Goal: Task Accomplishment & Management: Manage account settings

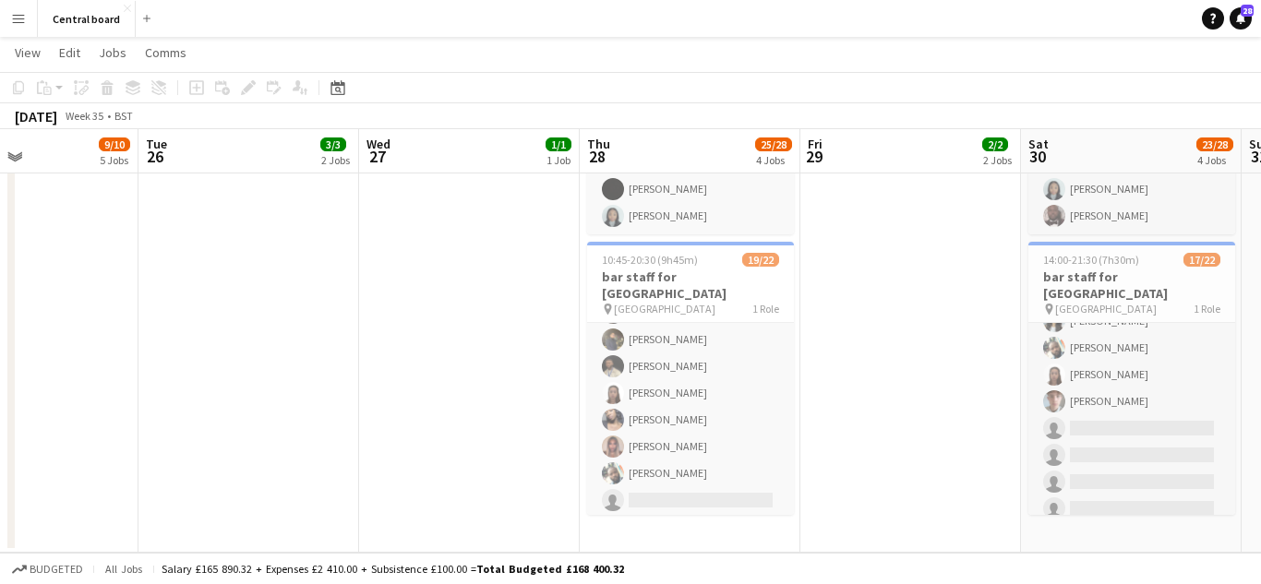
scroll to position [396, 0]
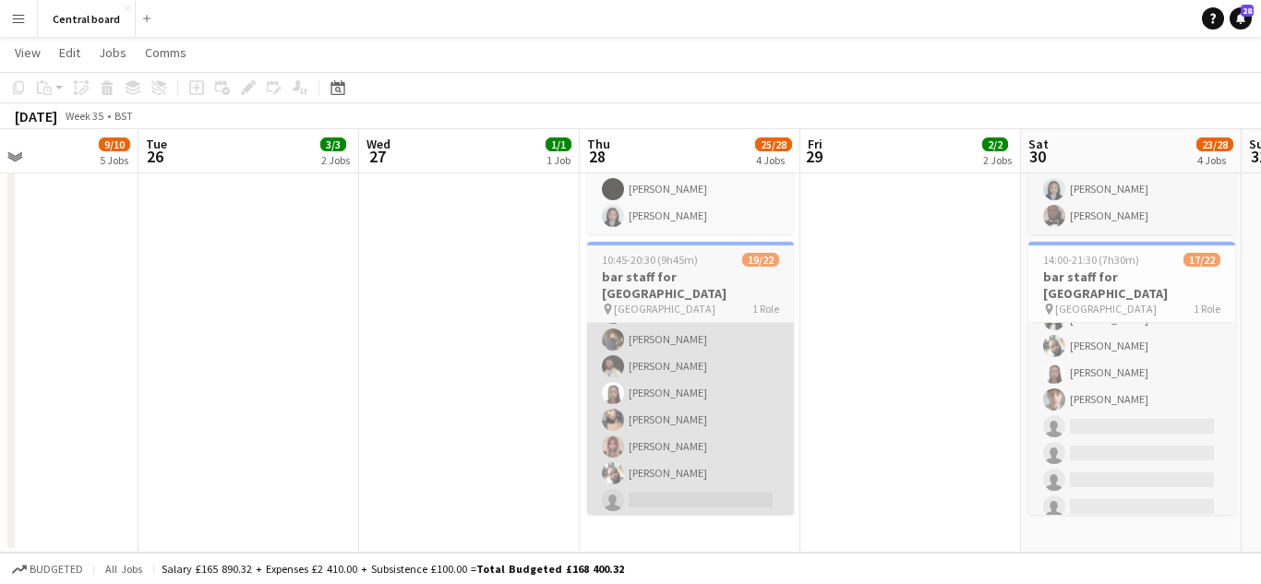
click at [683, 418] on app-card-role "Master Gunner 3A 19/22 10:45-20:30 (9h45m) [PERSON_NAME] [PERSON_NAME] [PERSON_…" at bounding box center [690, 259] width 207 height 625
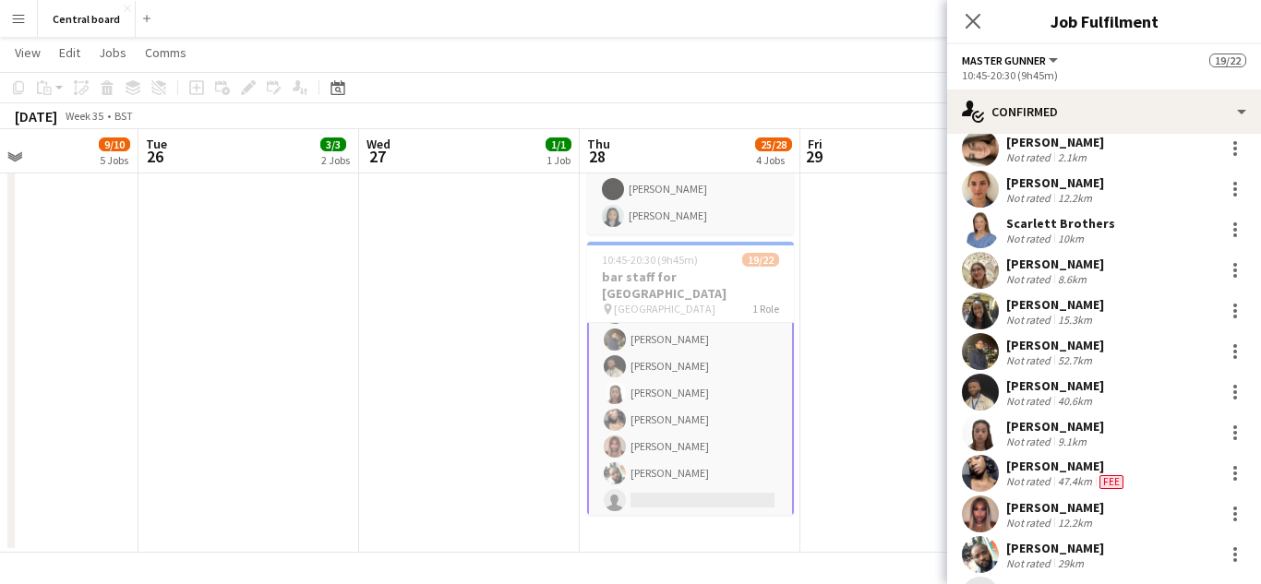
scroll to position [411, 0]
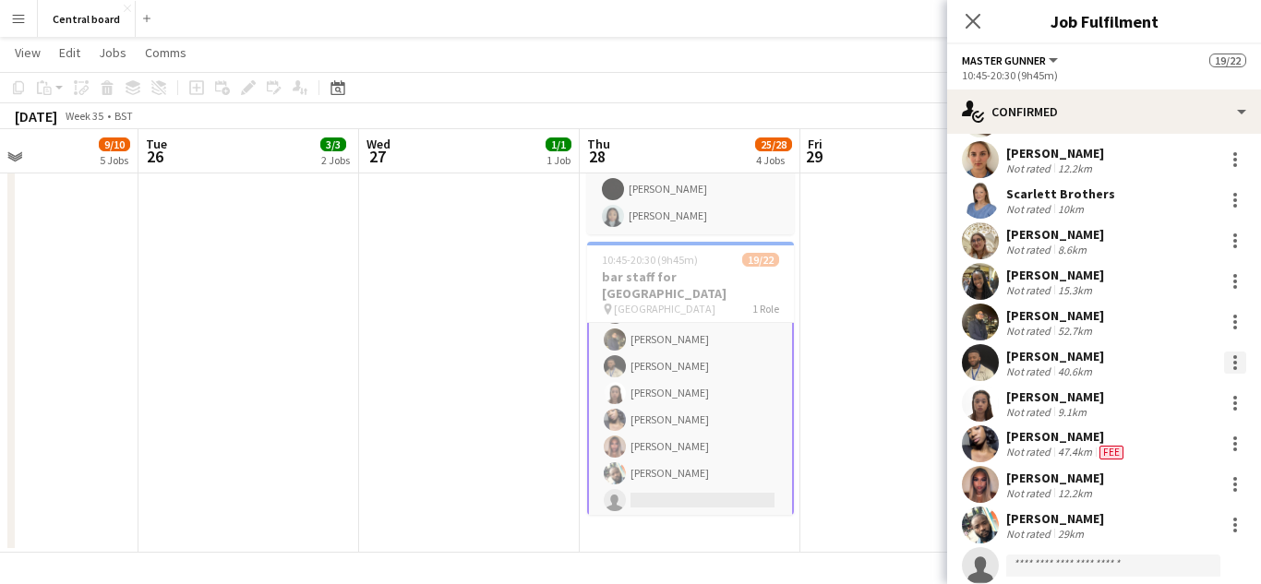
click at [1233, 361] on div at bounding box center [1235, 363] width 4 height 4
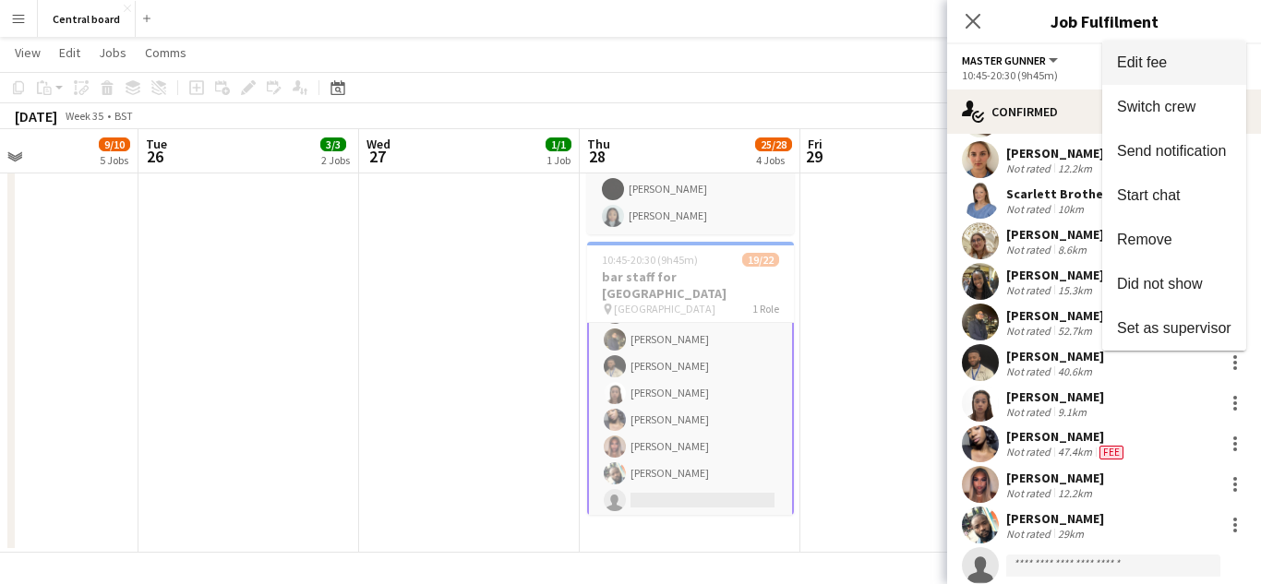
click at [1168, 57] on span "Edit fee" at bounding box center [1174, 62] width 114 height 17
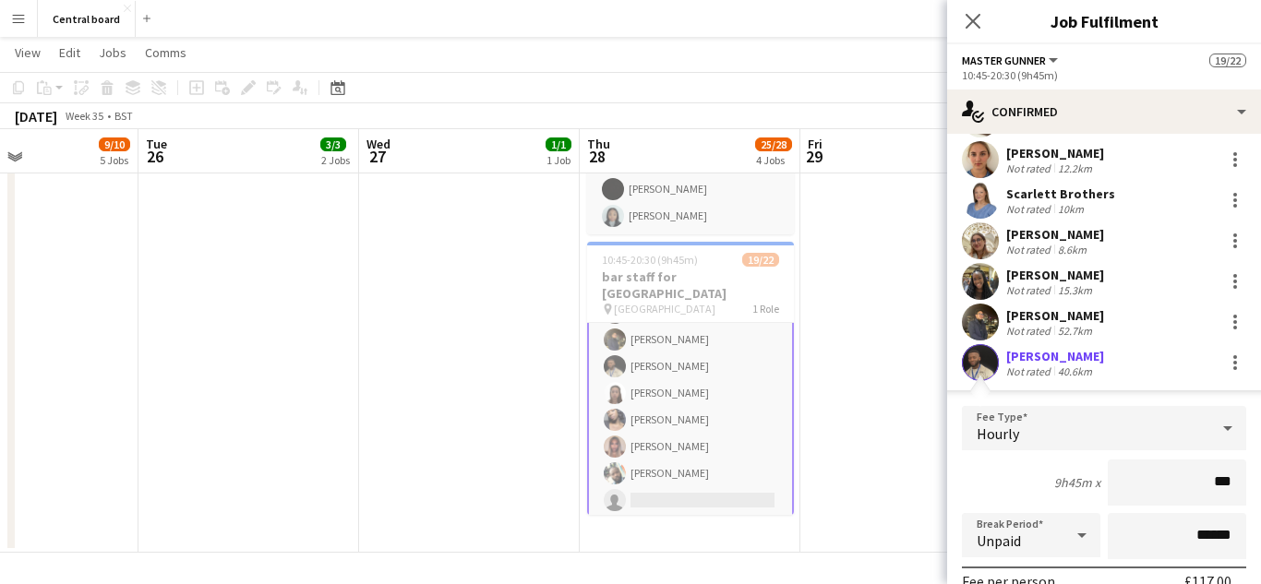
type input "**"
type input "******"
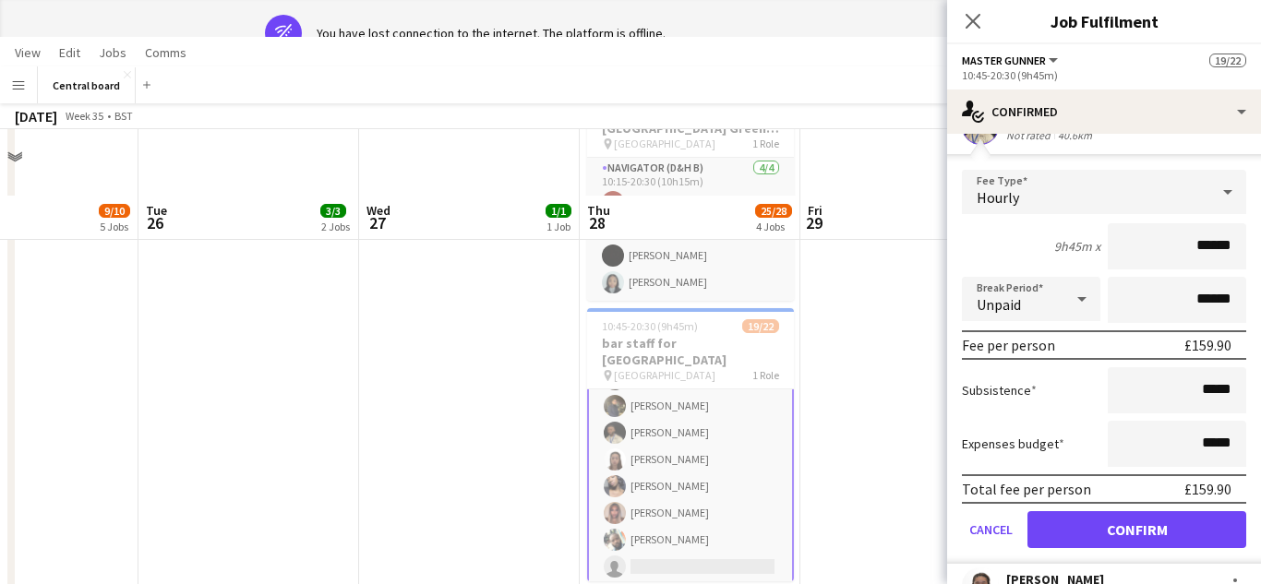
scroll to position [689, 0]
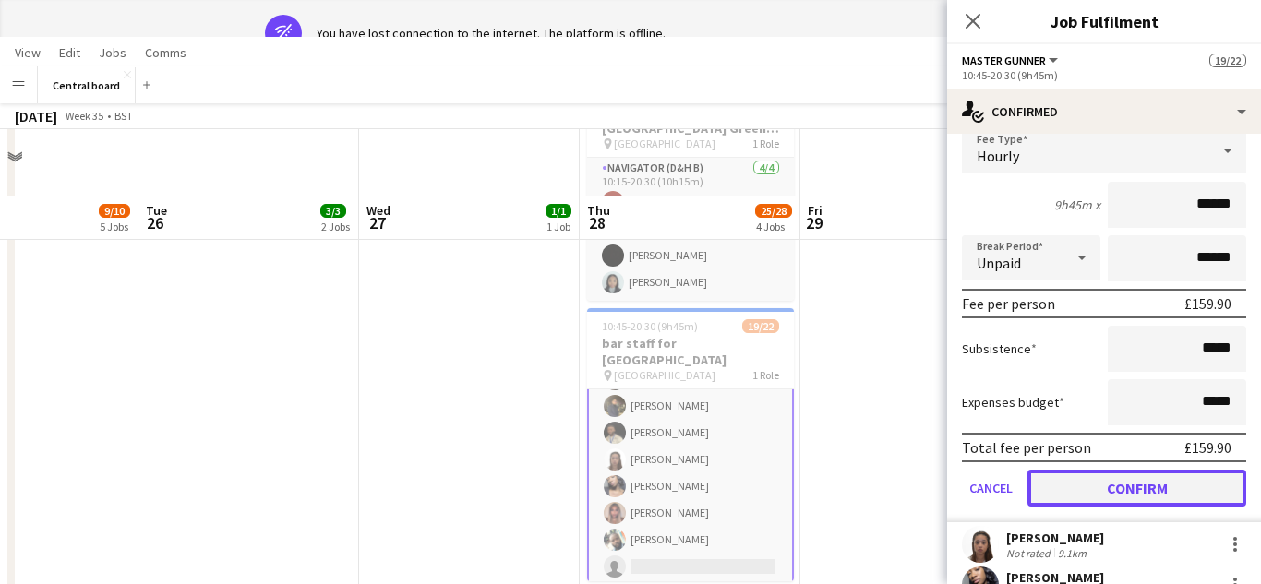
click at [1127, 493] on button "Confirm" at bounding box center [1137, 488] width 219 height 37
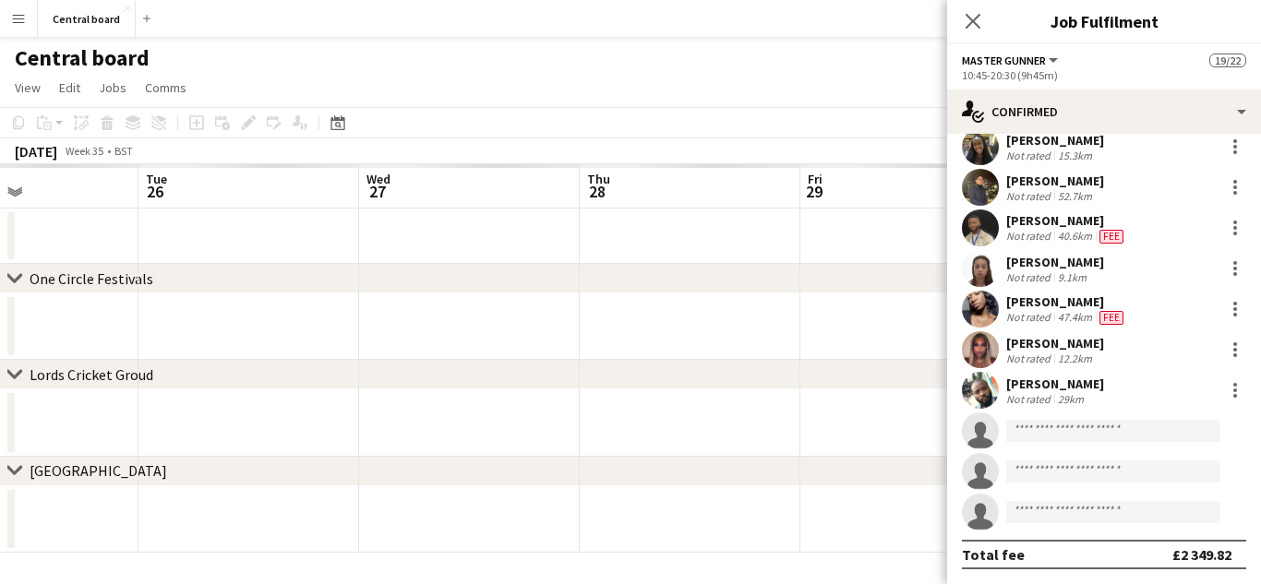
scroll to position [546, 0]
click at [972, 25] on icon "Close pop-in" at bounding box center [973, 21] width 18 height 18
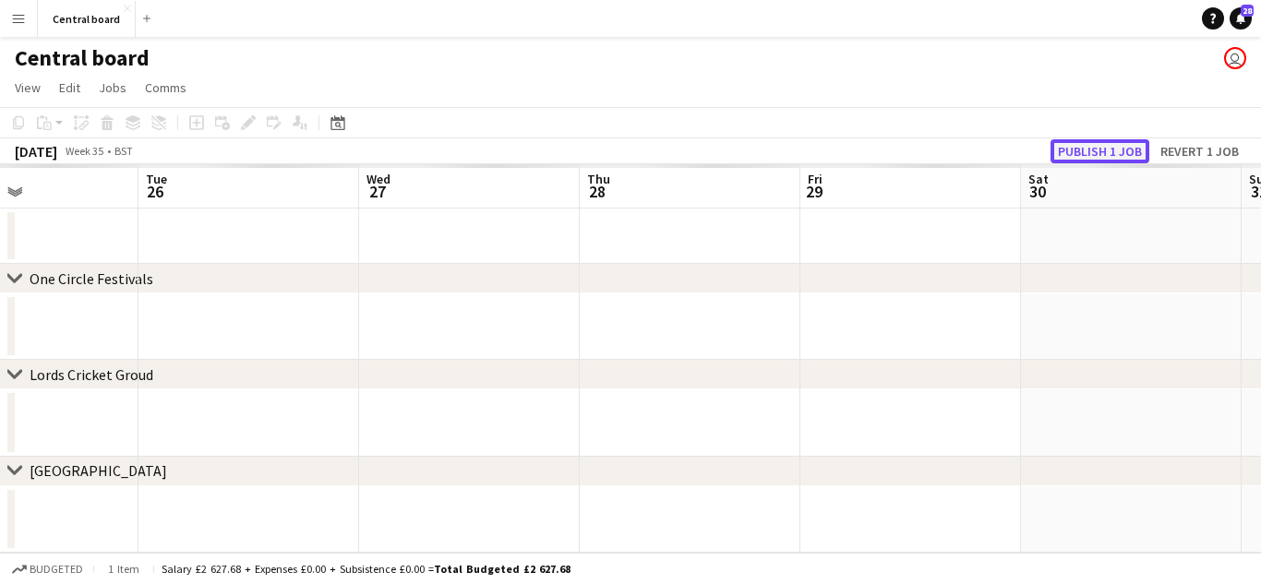
click at [1094, 150] on button "Publish 1 job" at bounding box center [1100, 151] width 99 height 24
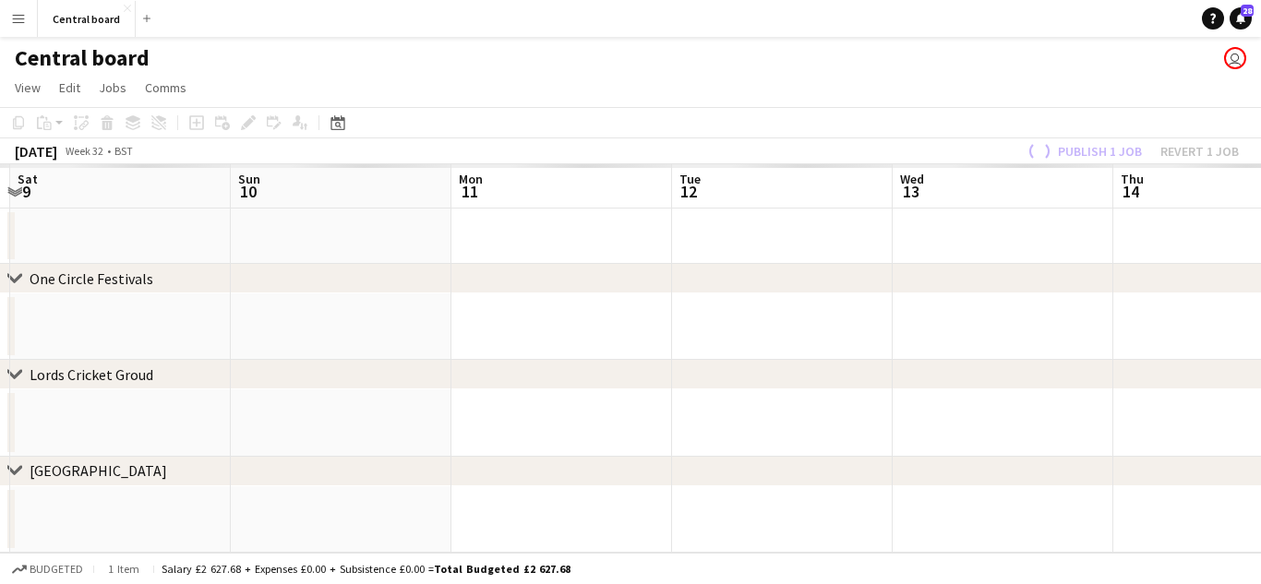
scroll to position [0, 430]
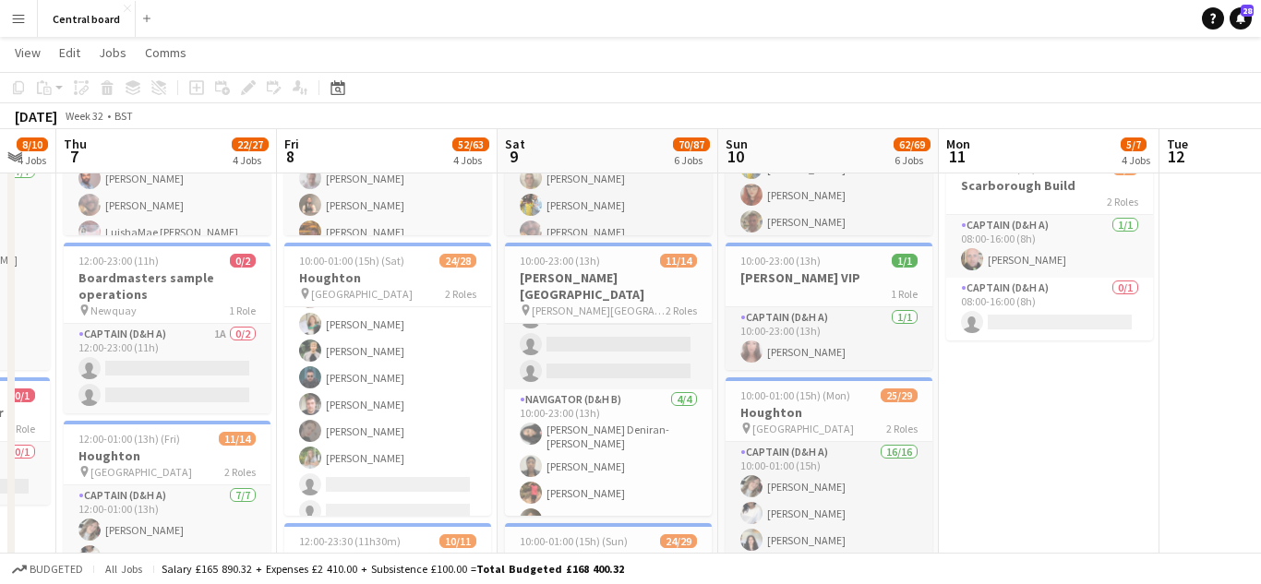
scroll to position [602, 0]
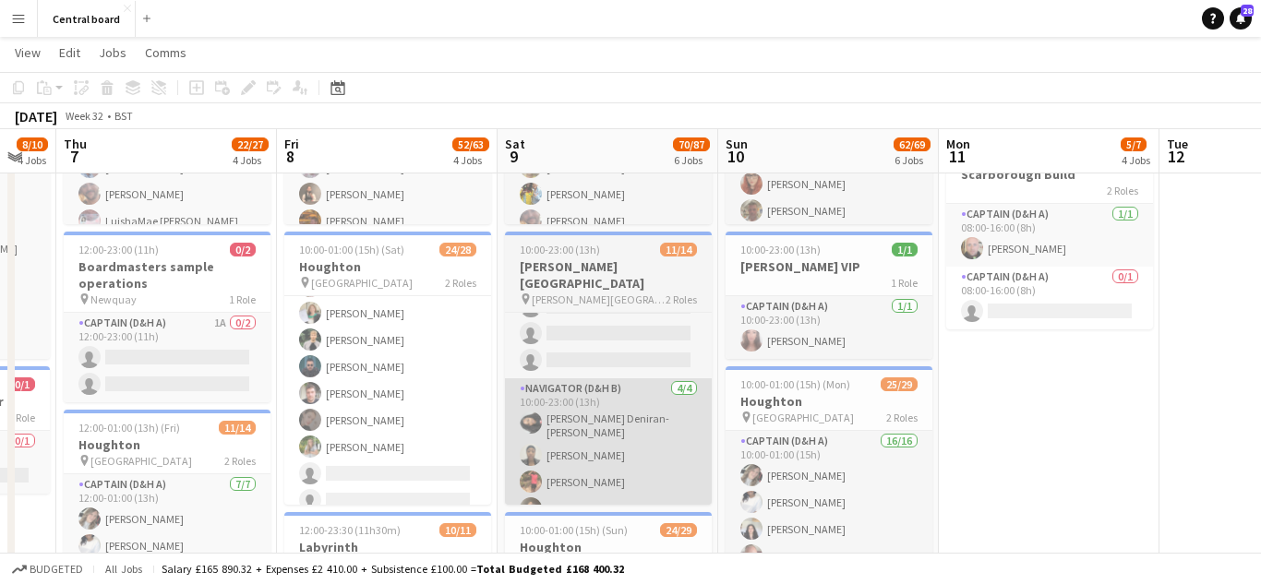
click at [615, 467] on app-card-role "Navigator (D&H B) [DATE] 10:00-23:00 (13h) [PERSON_NAME]-[PERSON_NAME] [PERSON_…" at bounding box center [608, 453] width 207 height 149
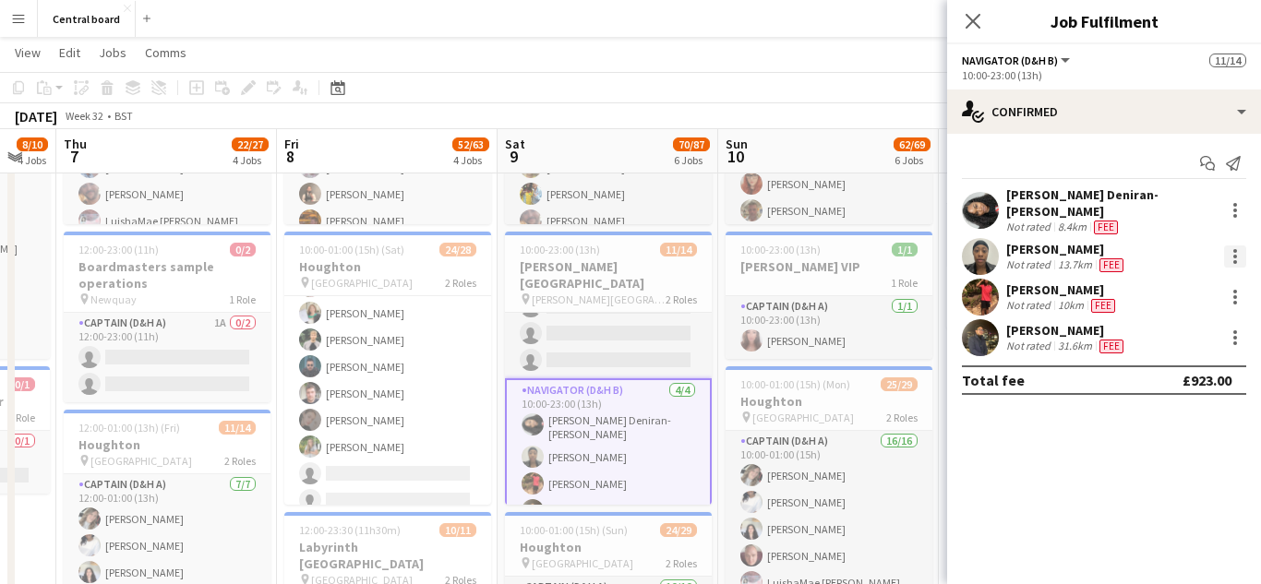
click at [1233, 246] on div at bounding box center [1235, 257] width 22 height 22
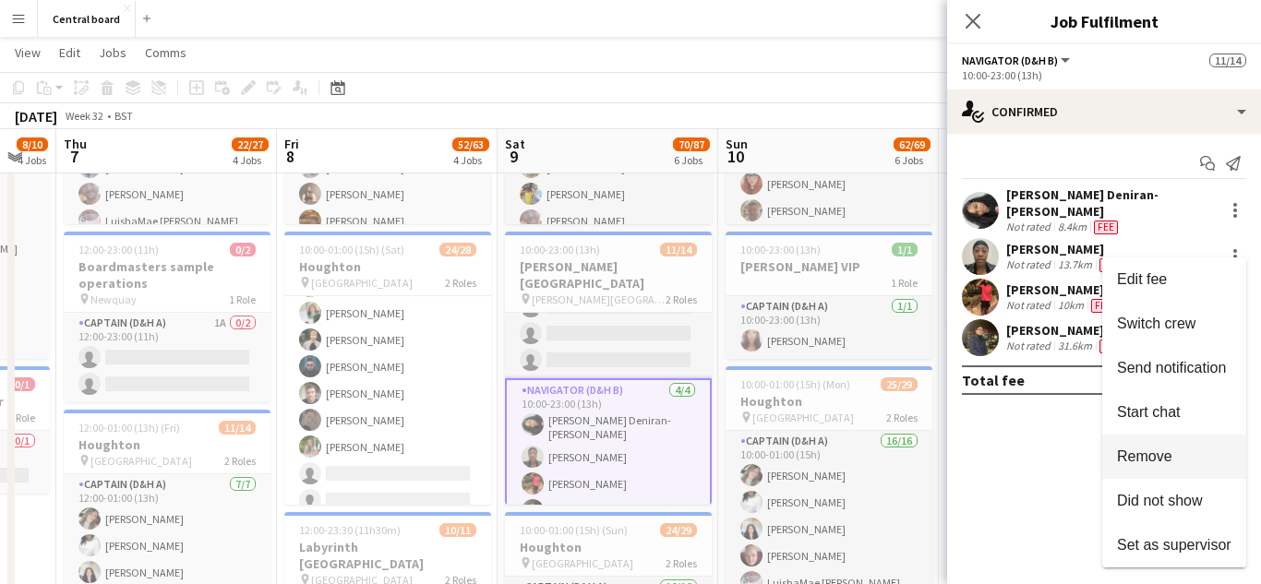
click at [1165, 457] on span "Remove" at bounding box center [1144, 457] width 55 height 16
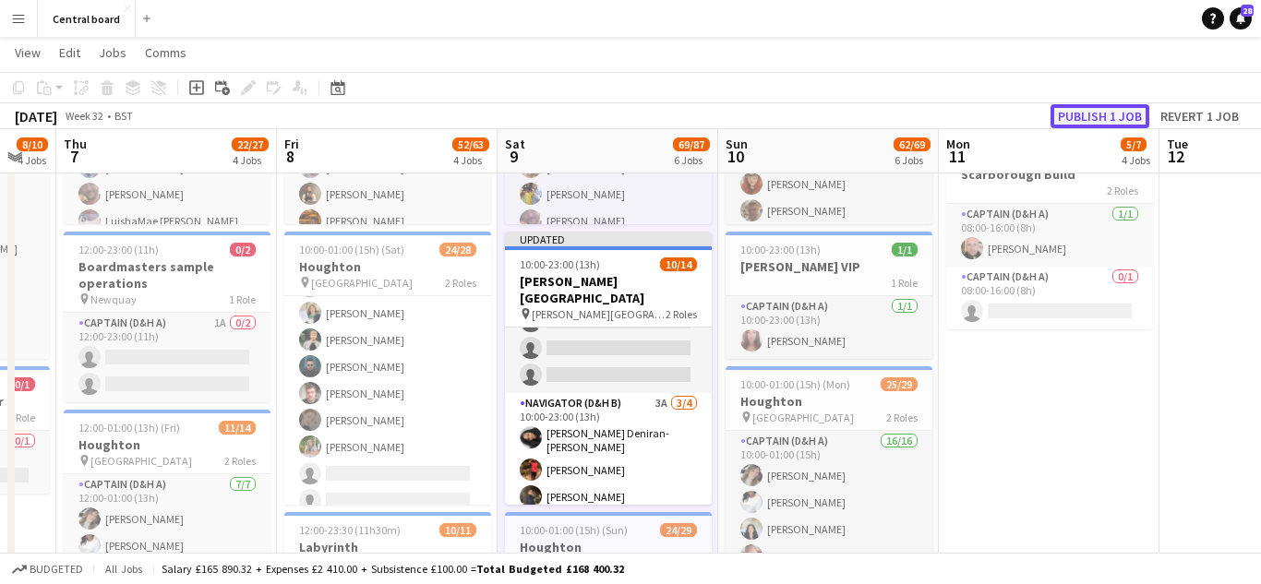
click at [1070, 113] on button "Publish 1 job" at bounding box center [1100, 116] width 99 height 24
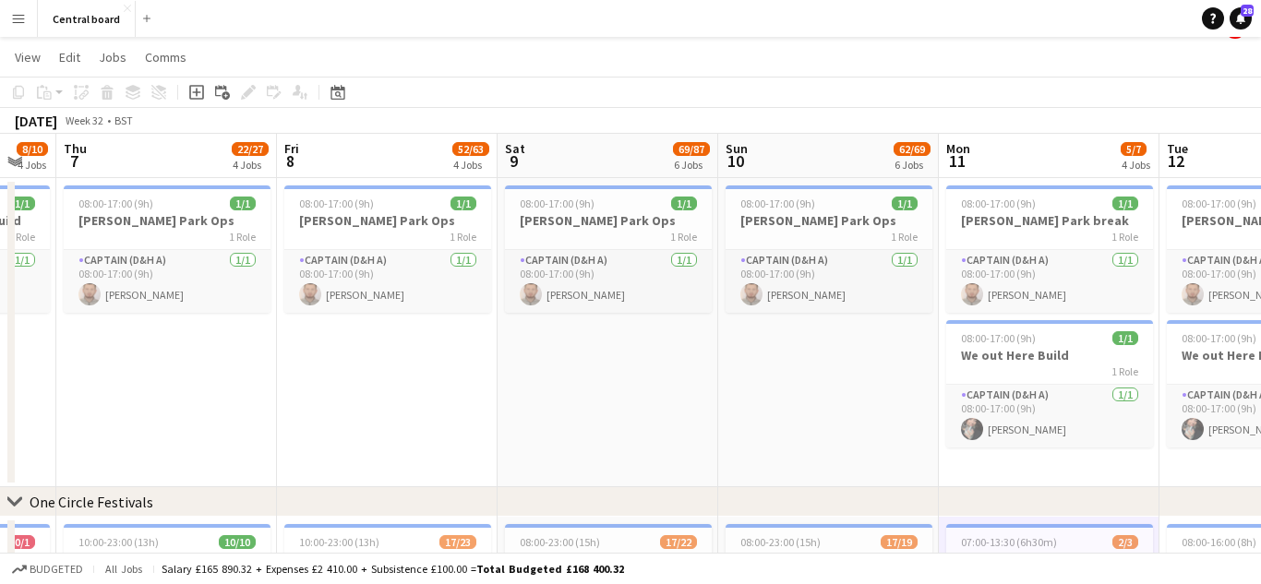
scroll to position [0, 0]
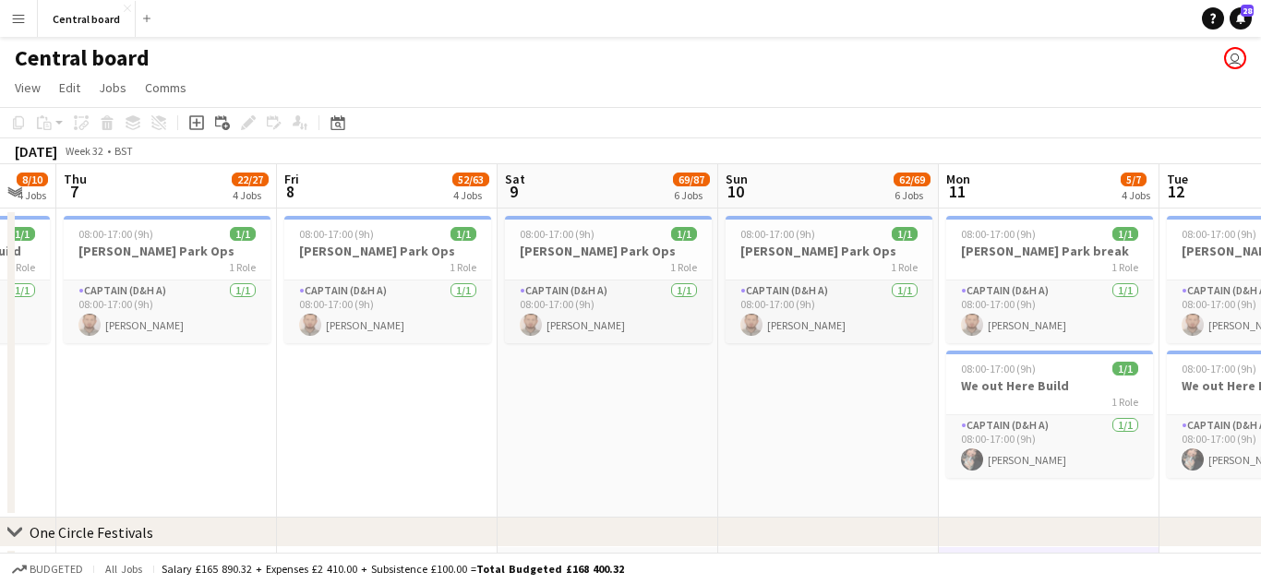
click at [25, 18] on app-icon "Menu" at bounding box center [18, 18] width 15 height 15
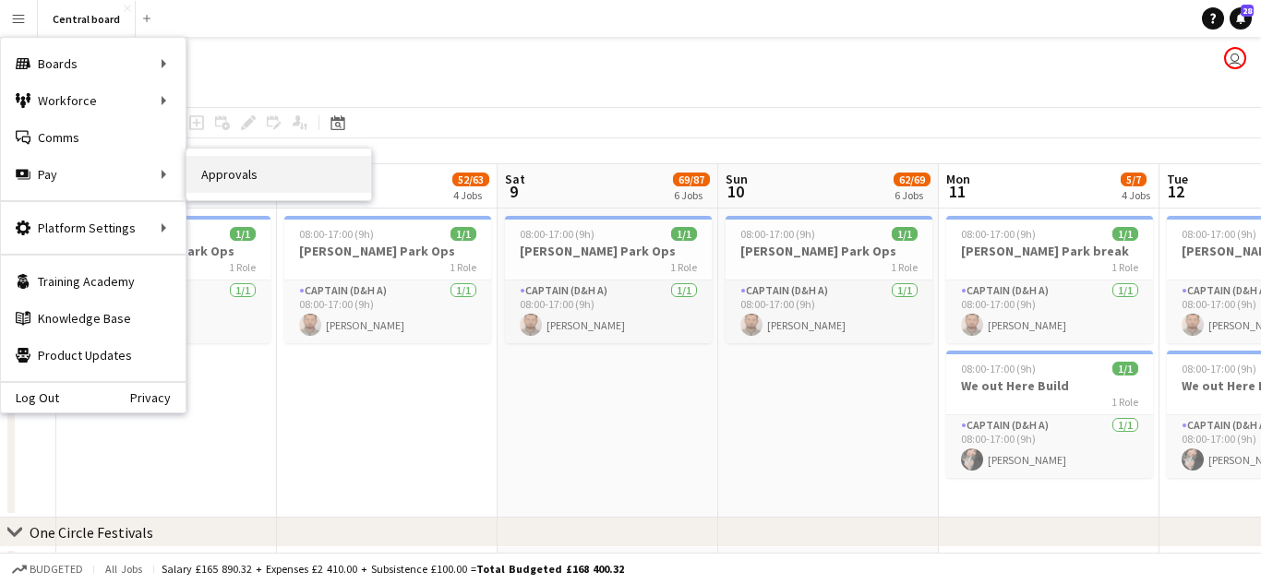
click at [219, 178] on link "Approvals" at bounding box center [278, 174] width 185 height 37
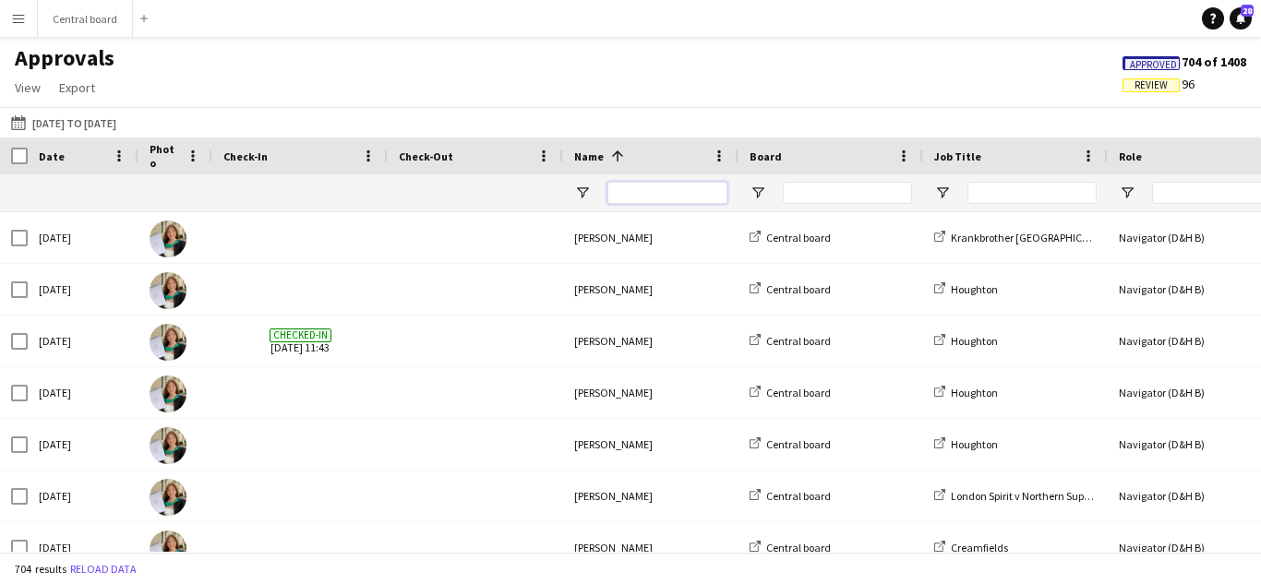
click at [655, 200] on input "Name Filter Input" at bounding box center [667, 193] width 120 height 22
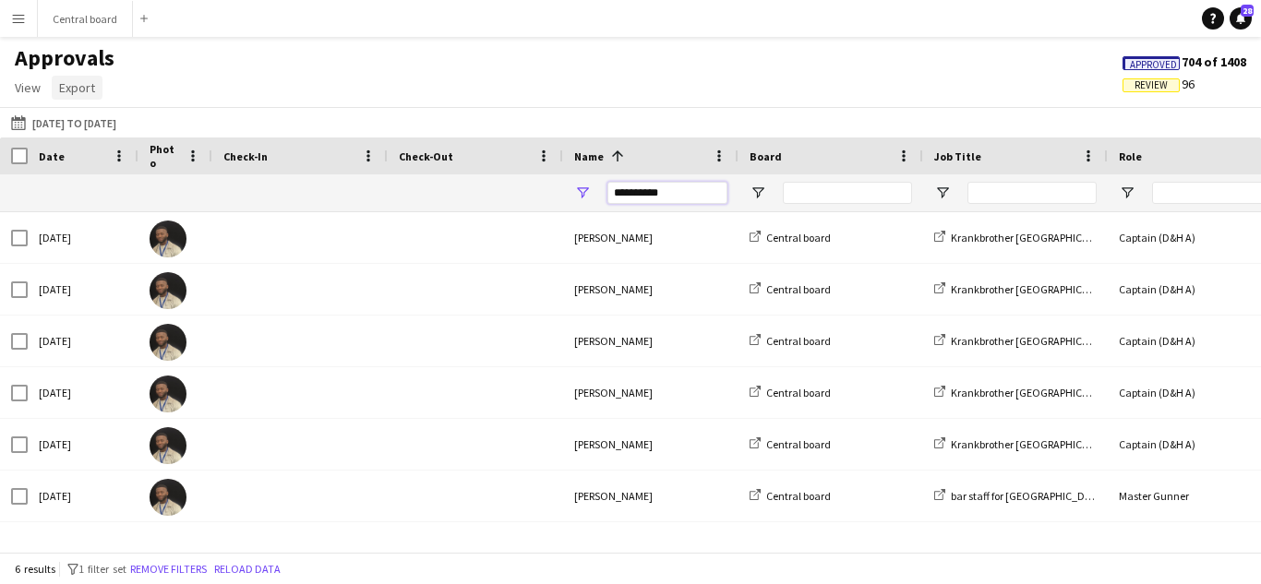
type input "**********"
click at [76, 92] on span "Export" at bounding box center [77, 87] width 36 height 17
click at [92, 121] on span "Export as XLSX" at bounding box center [107, 127] width 80 height 17
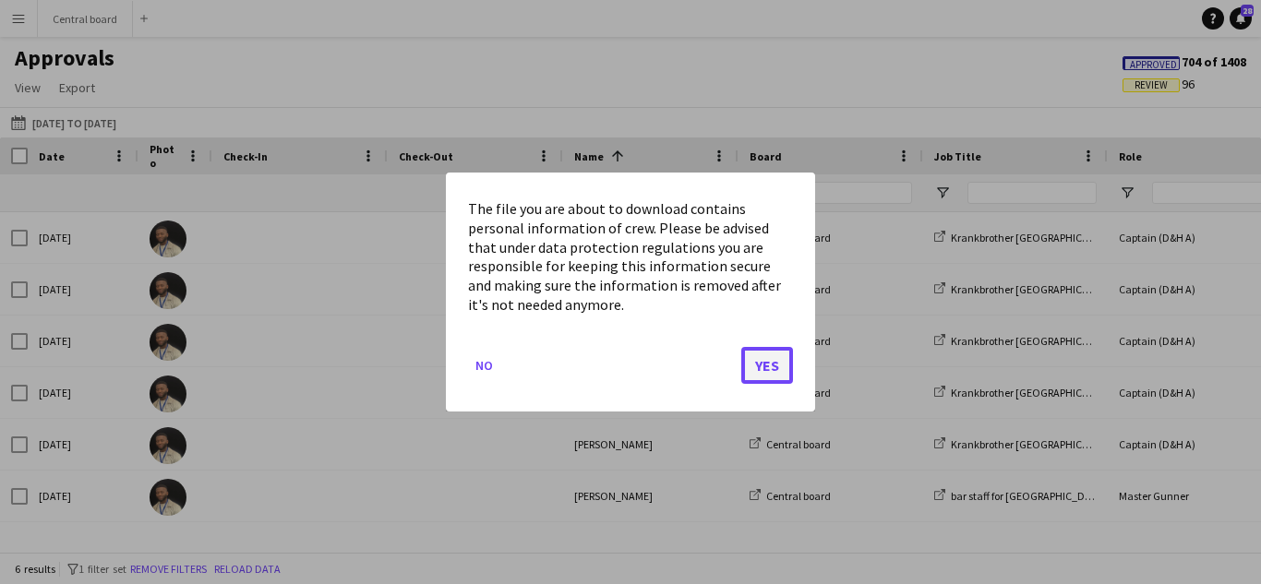
click at [773, 368] on button "Yes" at bounding box center [767, 365] width 52 height 37
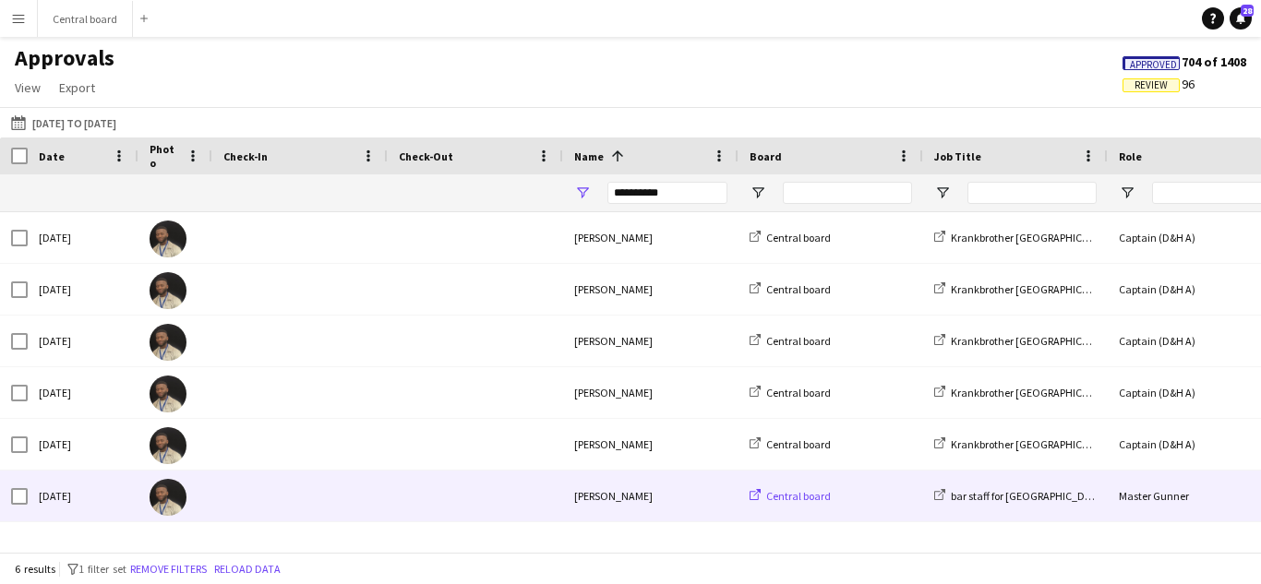
click at [829, 493] on span "Central board" at bounding box center [798, 496] width 65 height 14
click at [563, 497] on div "[PERSON_NAME]" at bounding box center [650, 496] width 175 height 51
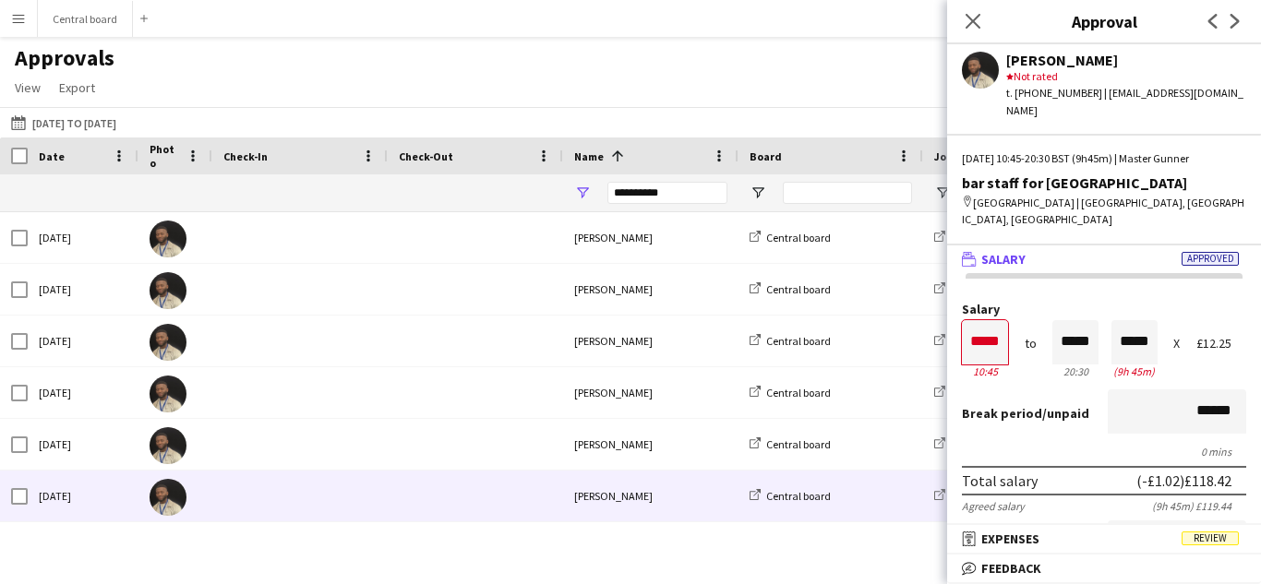
click at [1229, 345] on div "£12.25" at bounding box center [1221, 344] width 50 height 14
click at [970, 20] on icon "Close pop-in" at bounding box center [973, 21] width 18 height 18
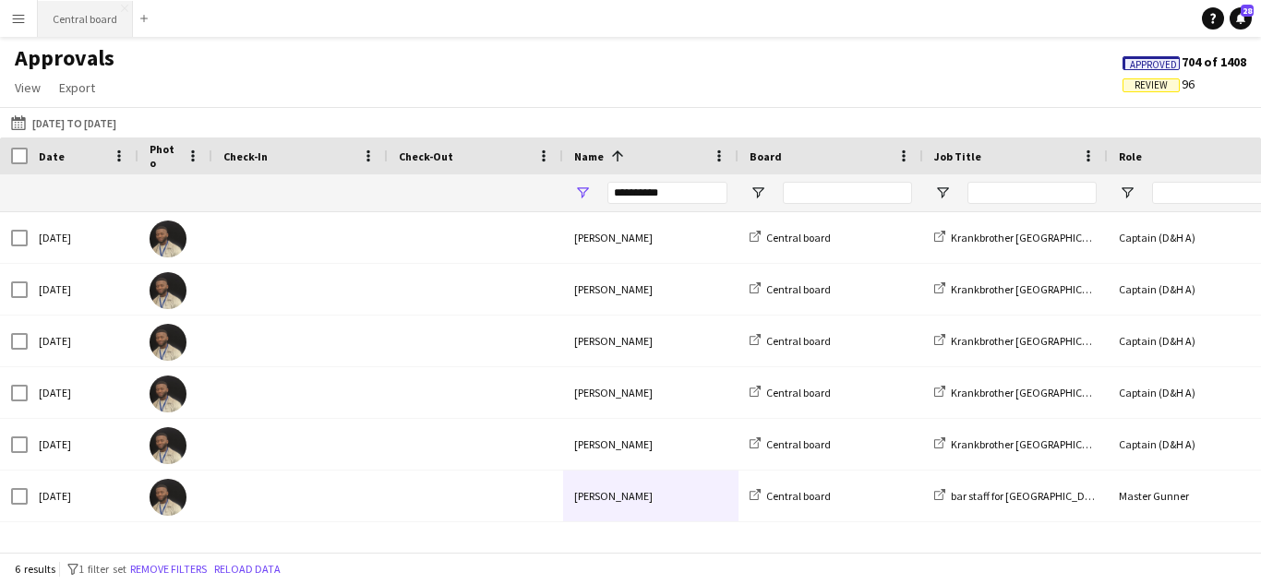
click at [100, 12] on button "Central board Close" at bounding box center [85, 19] width 95 height 36
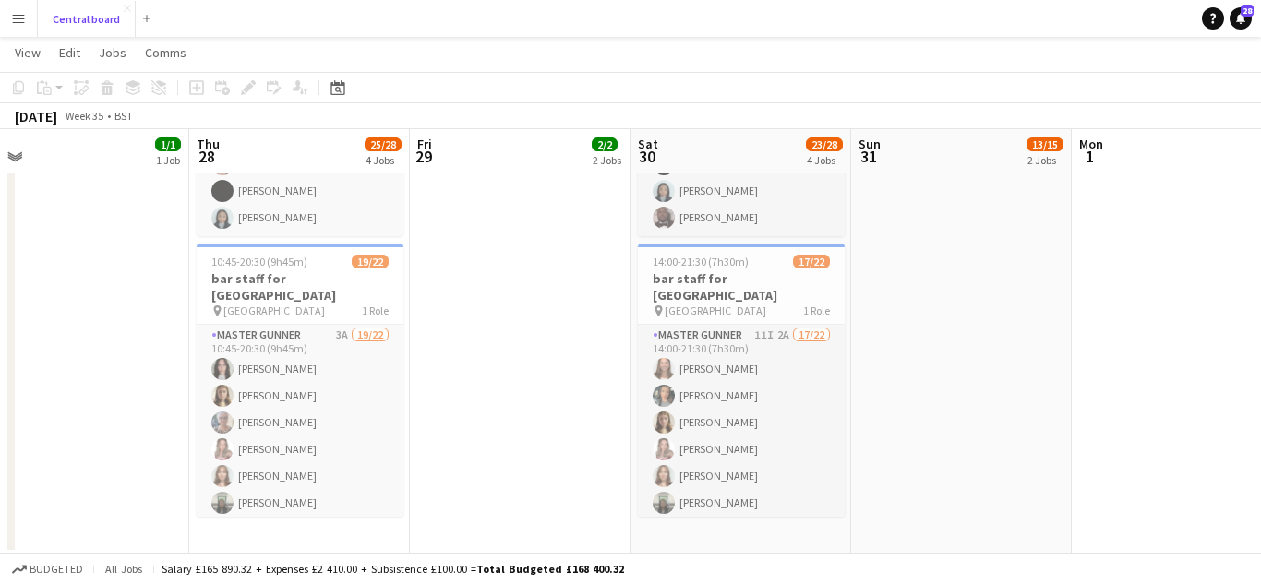
scroll to position [1604, 0]
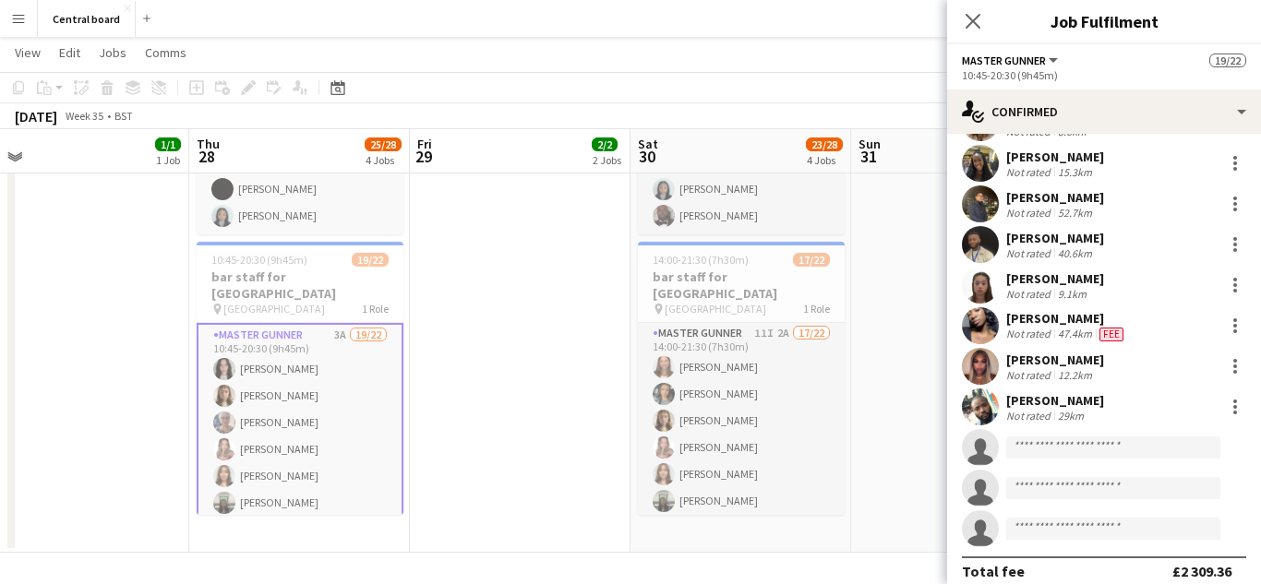
scroll to position [546, 0]
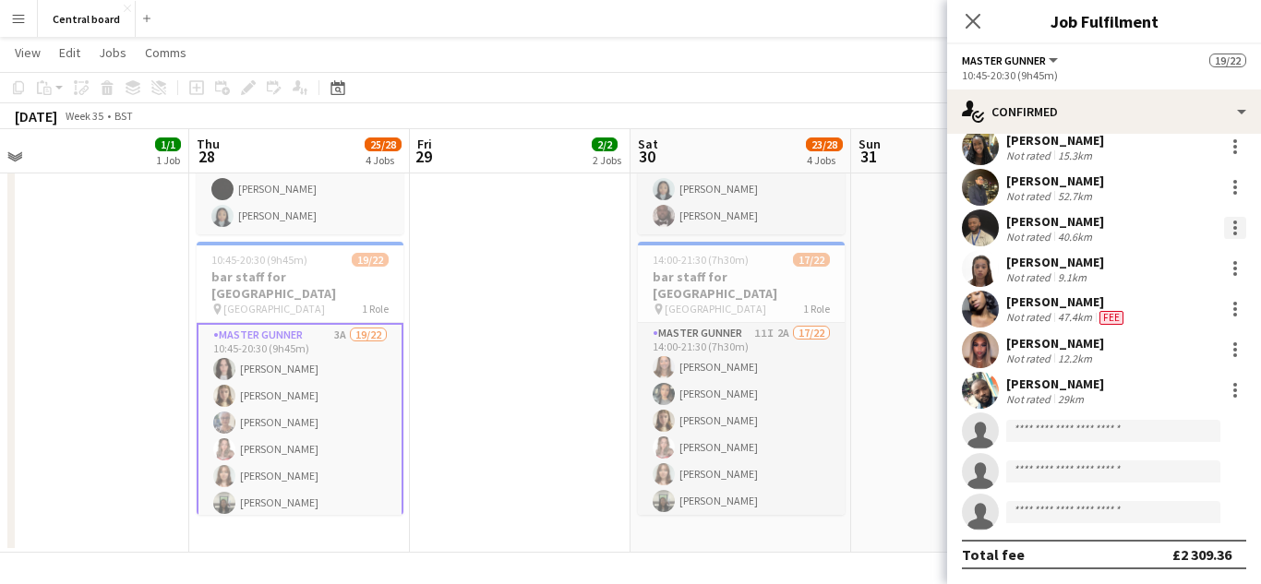
click at [1235, 228] on div at bounding box center [1235, 228] width 4 height 4
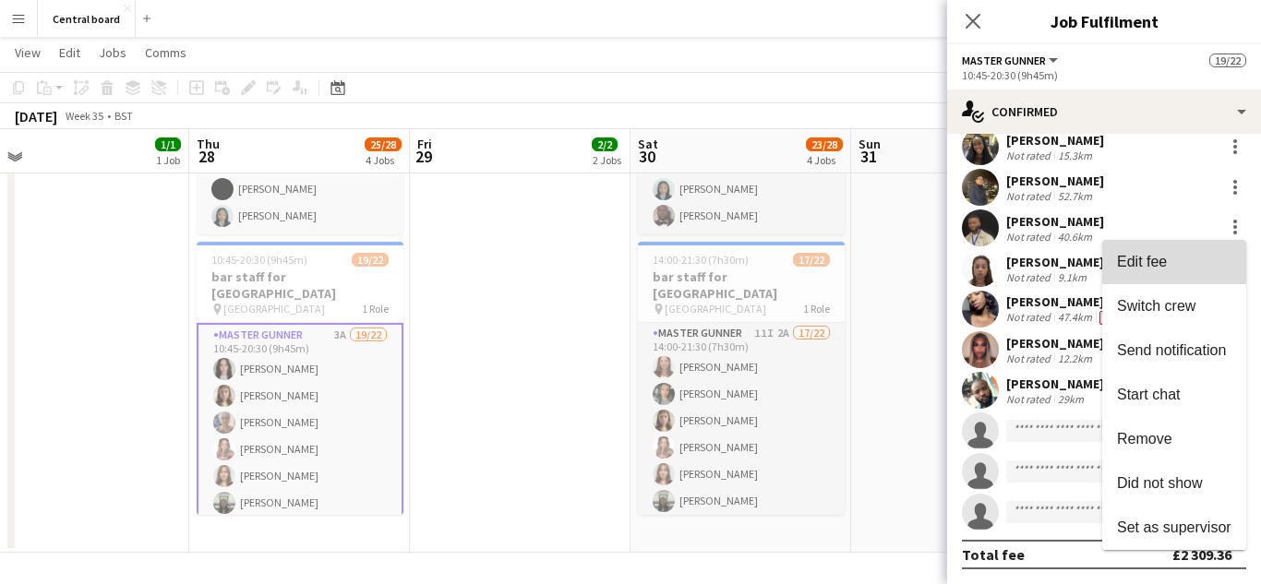
click at [1175, 262] on span "Edit fee" at bounding box center [1174, 262] width 114 height 17
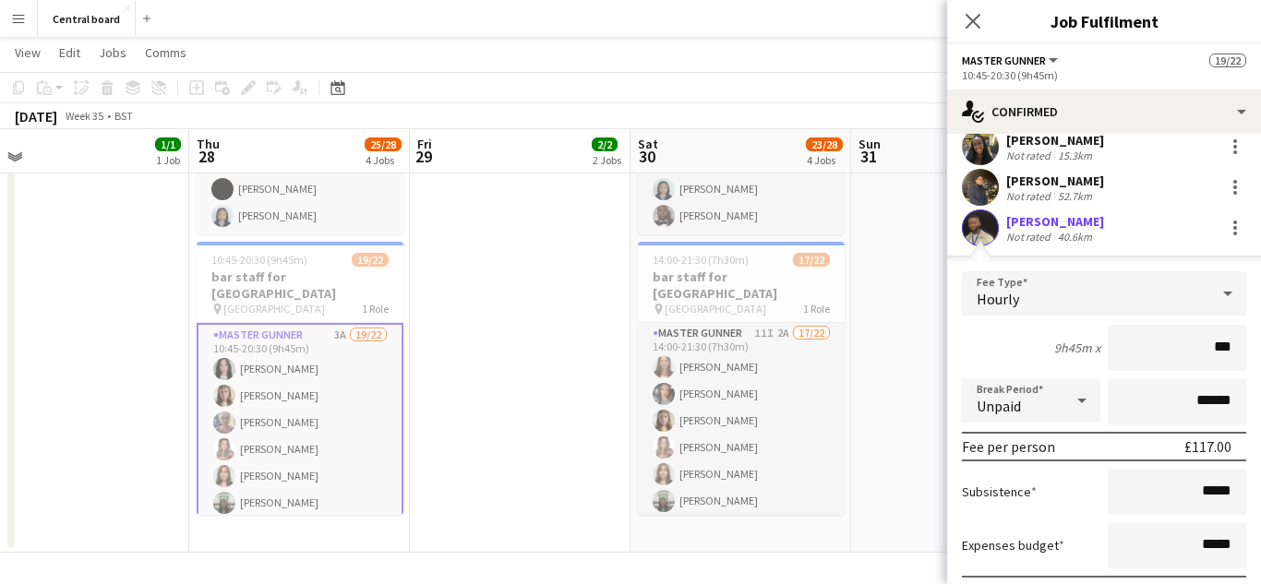
type input "**"
type input "******"
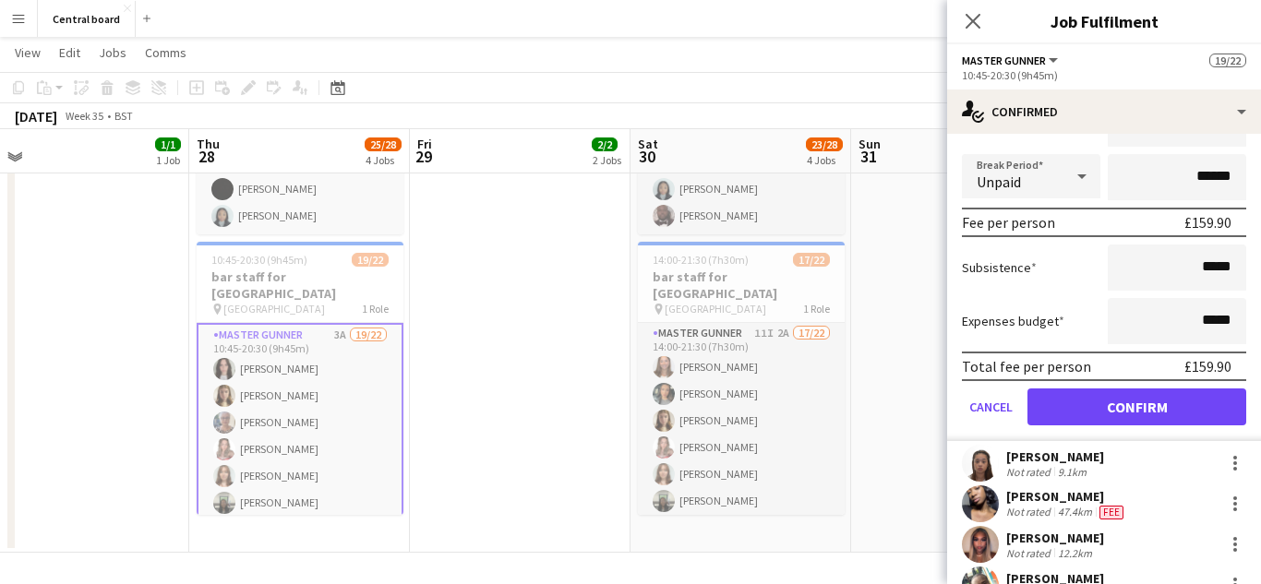
scroll to position [783, 0]
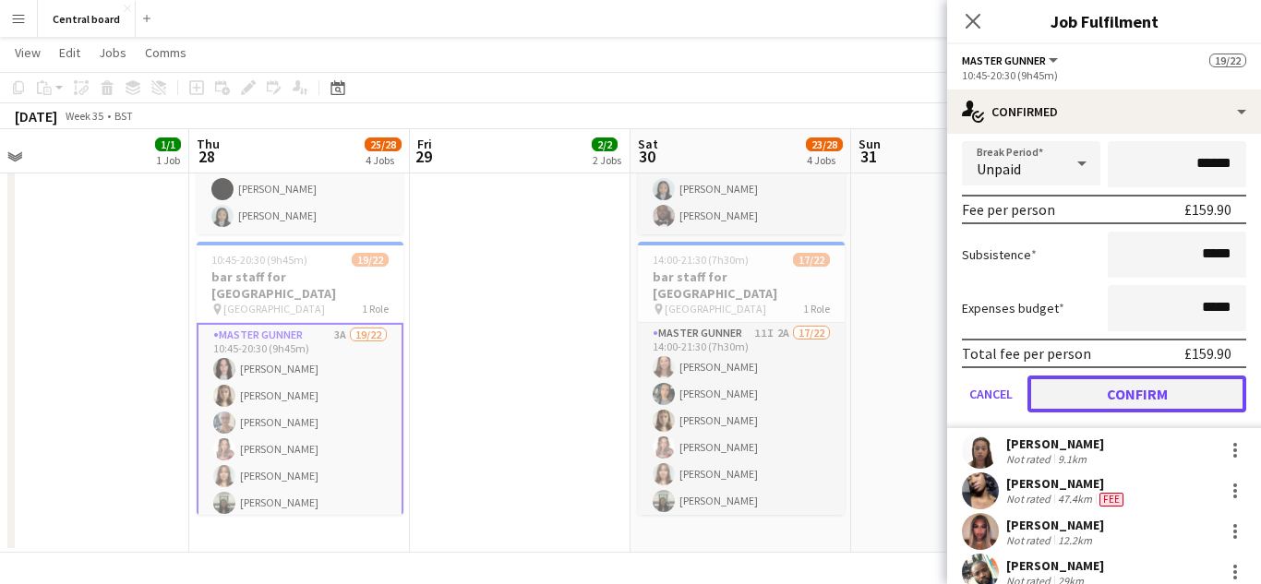
click at [1127, 388] on button "Confirm" at bounding box center [1137, 394] width 219 height 37
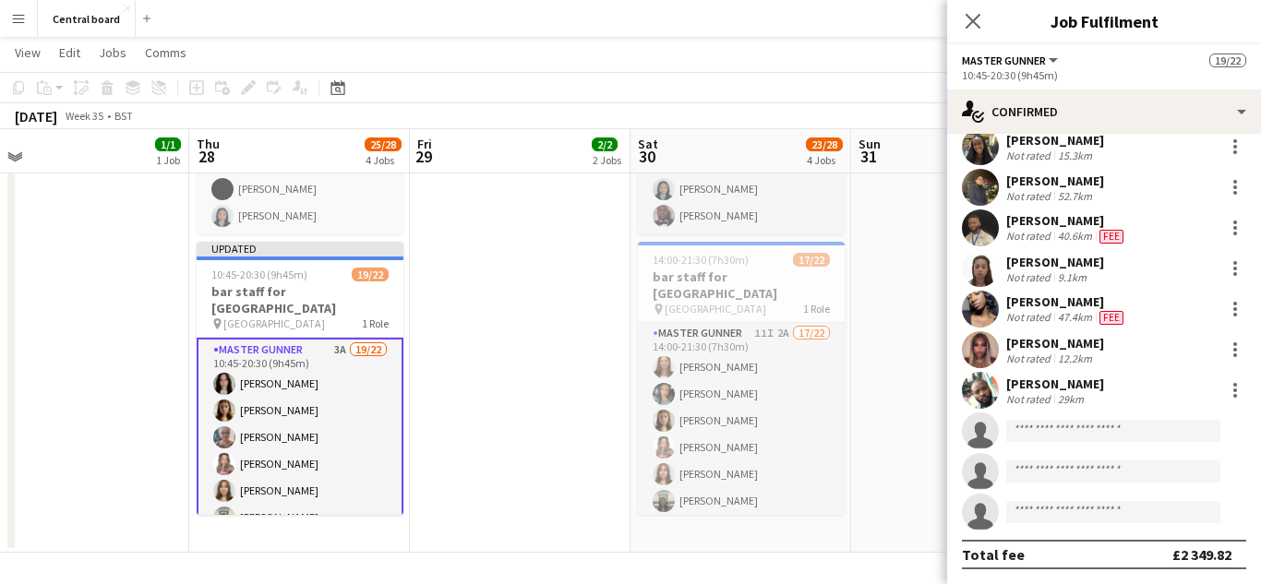
scroll to position [546, 0]
click at [977, 24] on icon at bounding box center [973, 21] width 18 height 18
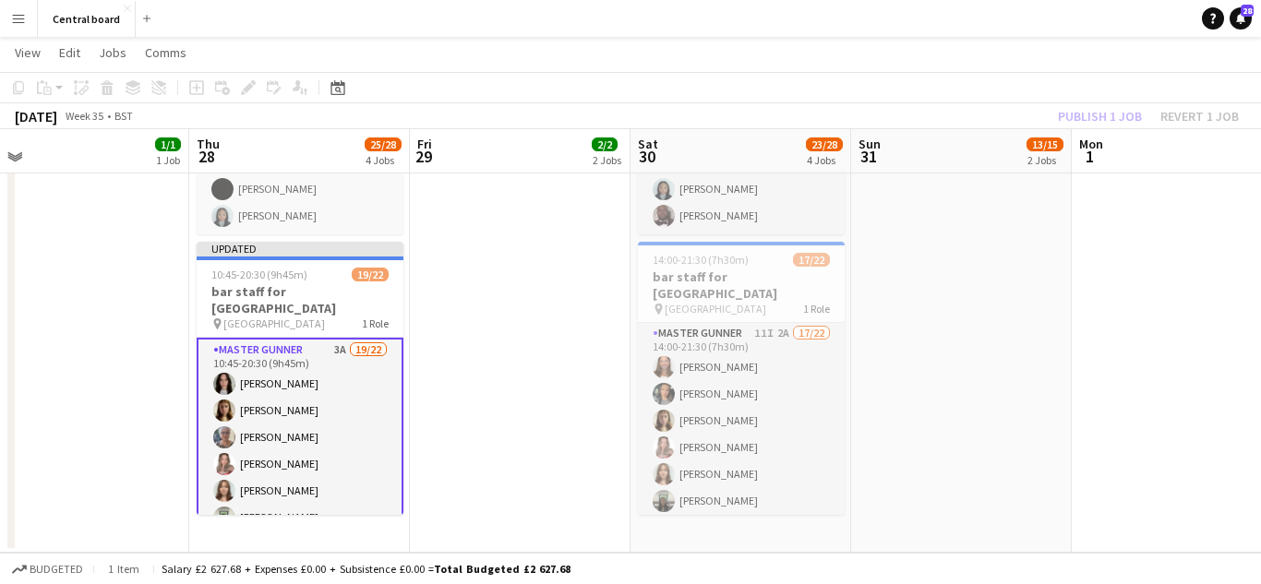
click at [1006, 316] on app-date-cell at bounding box center [961, 278] width 221 height 551
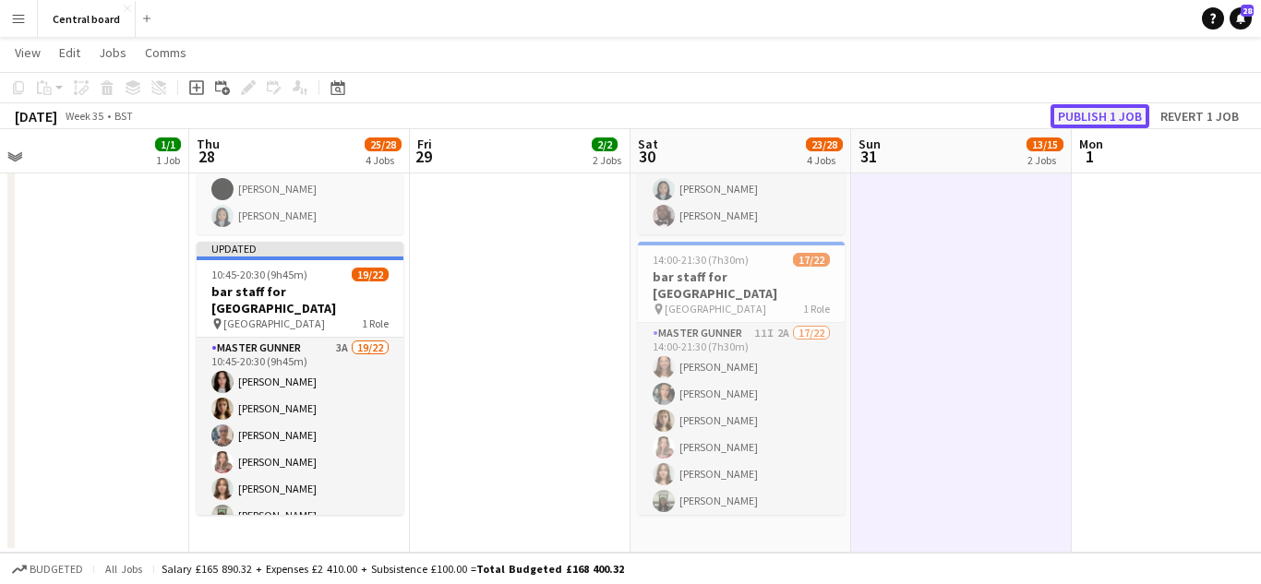
click at [1125, 113] on button "Publish 1 job" at bounding box center [1100, 116] width 99 height 24
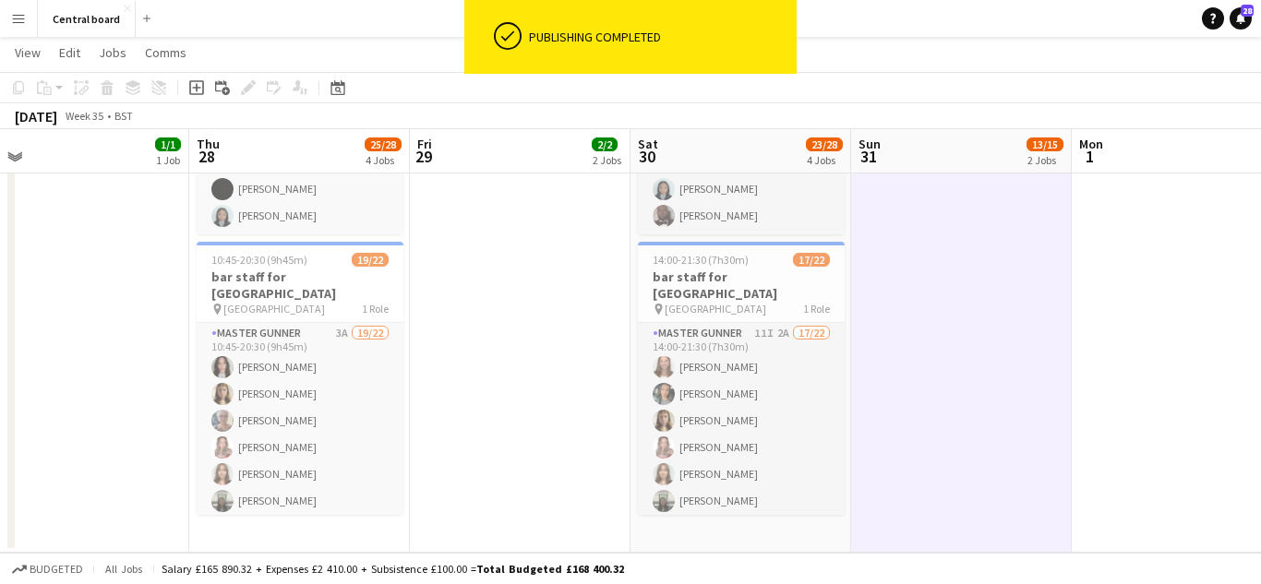
click at [26, 18] on button "Menu" at bounding box center [18, 18] width 37 height 37
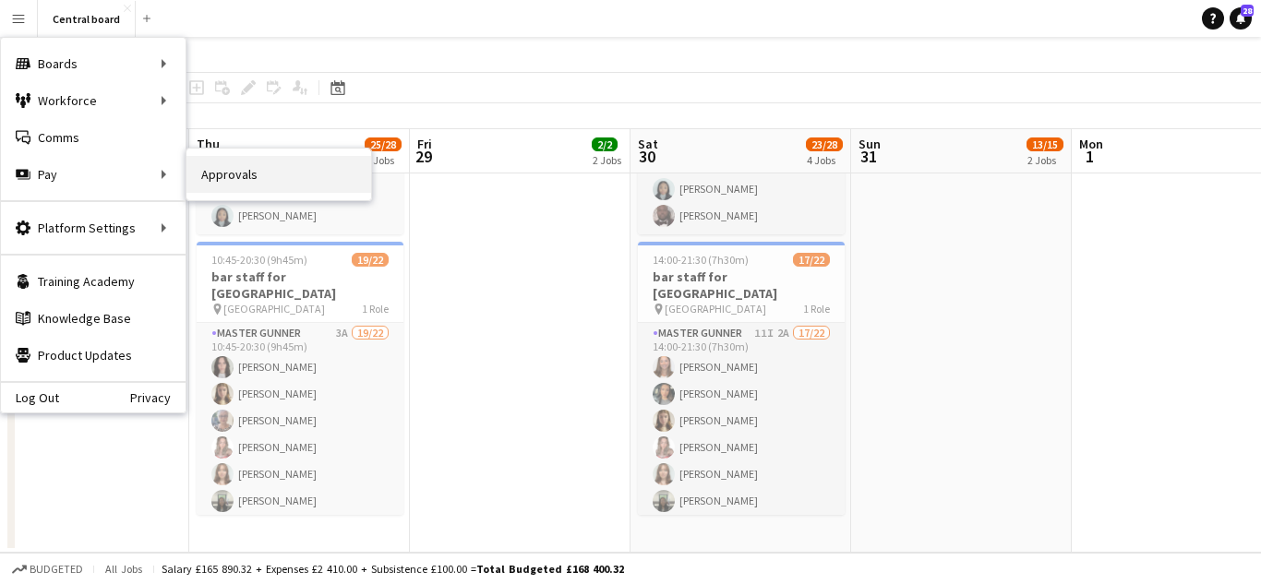
click at [253, 168] on link "Approvals" at bounding box center [278, 174] width 185 height 37
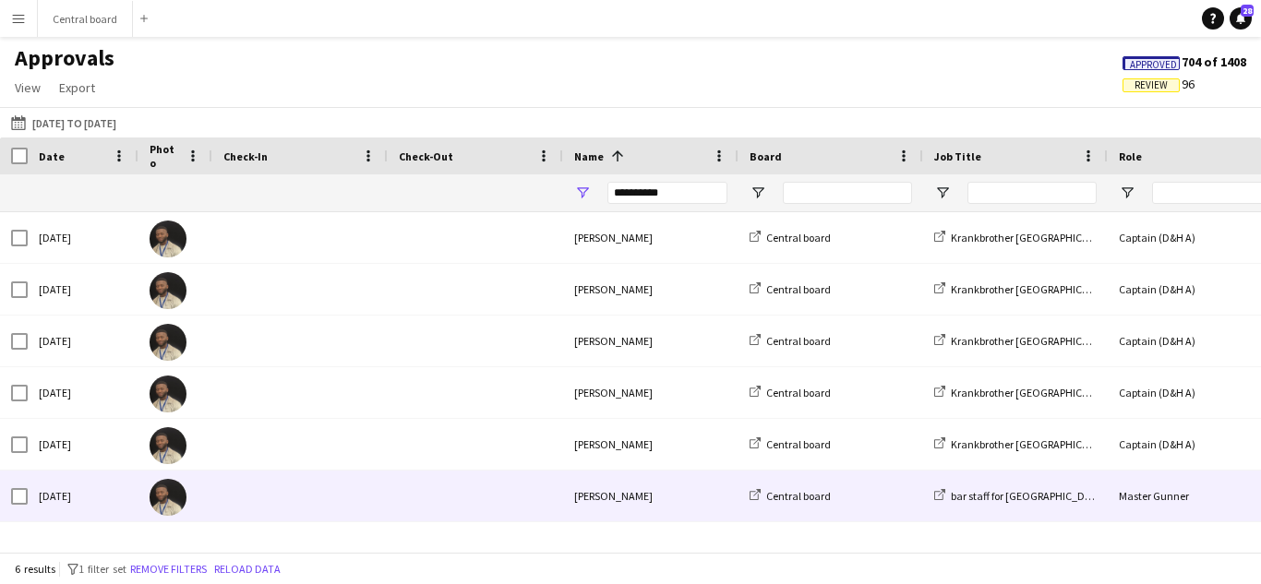
click at [559, 499] on div at bounding box center [475, 496] width 175 height 51
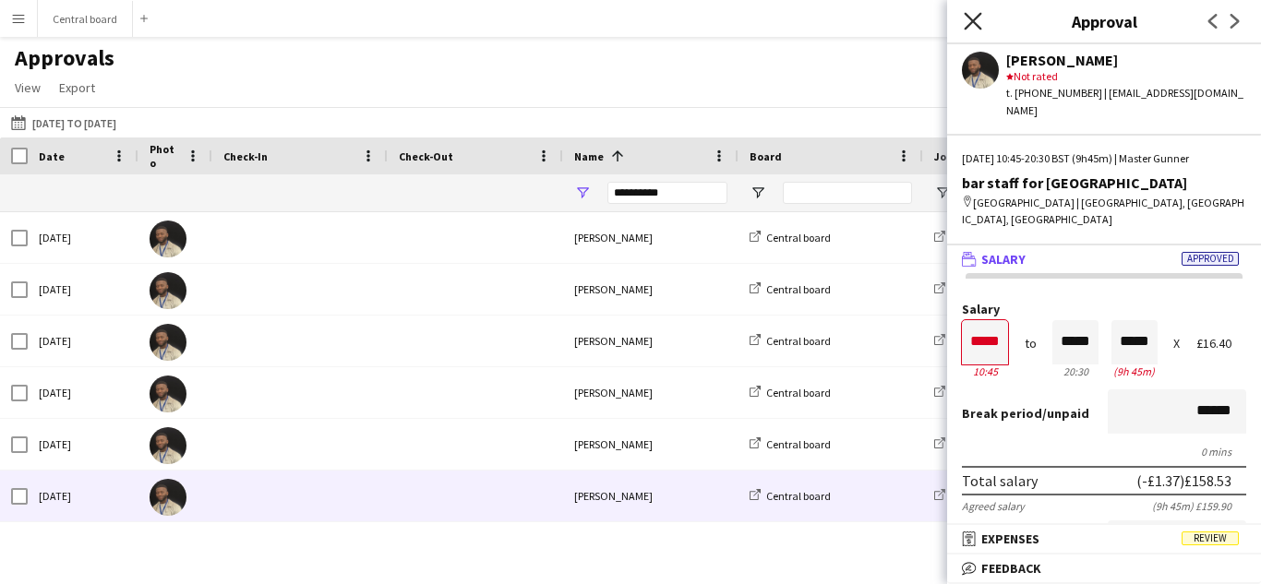
click at [974, 26] on icon "Close pop-in" at bounding box center [973, 21] width 18 height 18
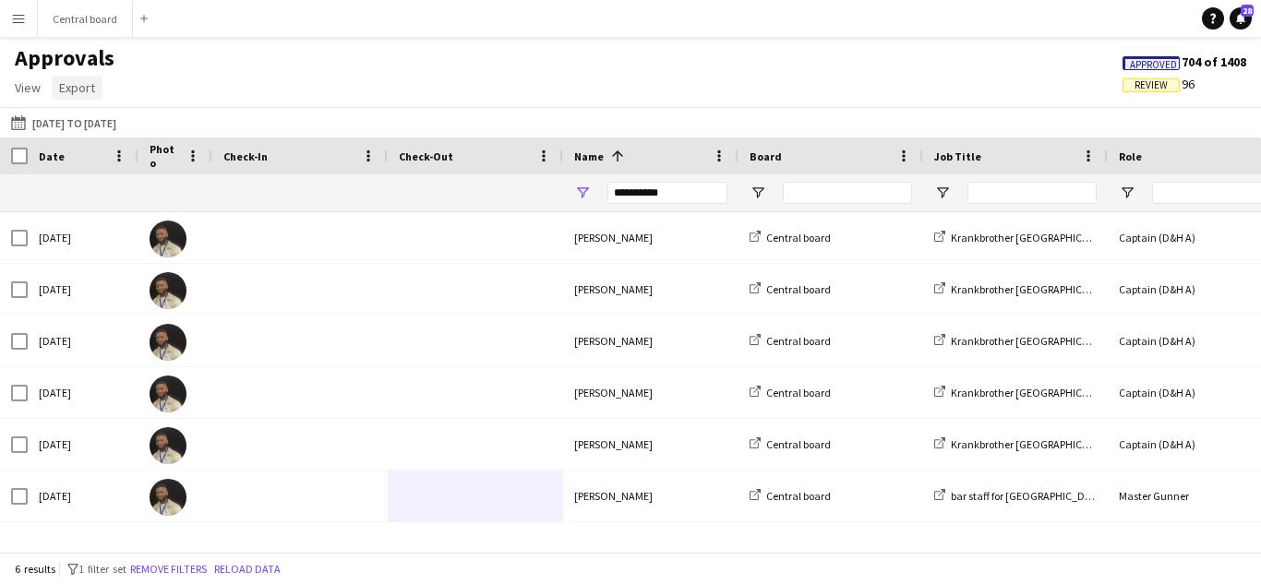
click at [82, 88] on span "Export" at bounding box center [77, 87] width 36 height 17
click at [126, 125] on span "Export as XLSX" at bounding box center [107, 127] width 80 height 17
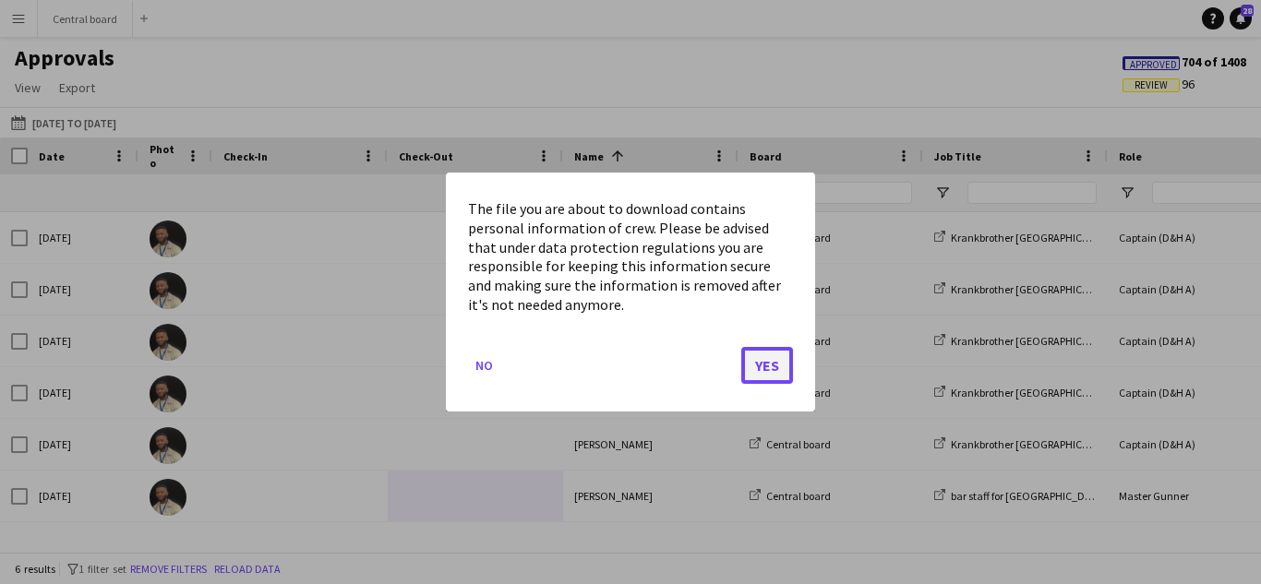
click at [768, 364] on button "Yes" at bounding box center [767, 365] width 52 height 37
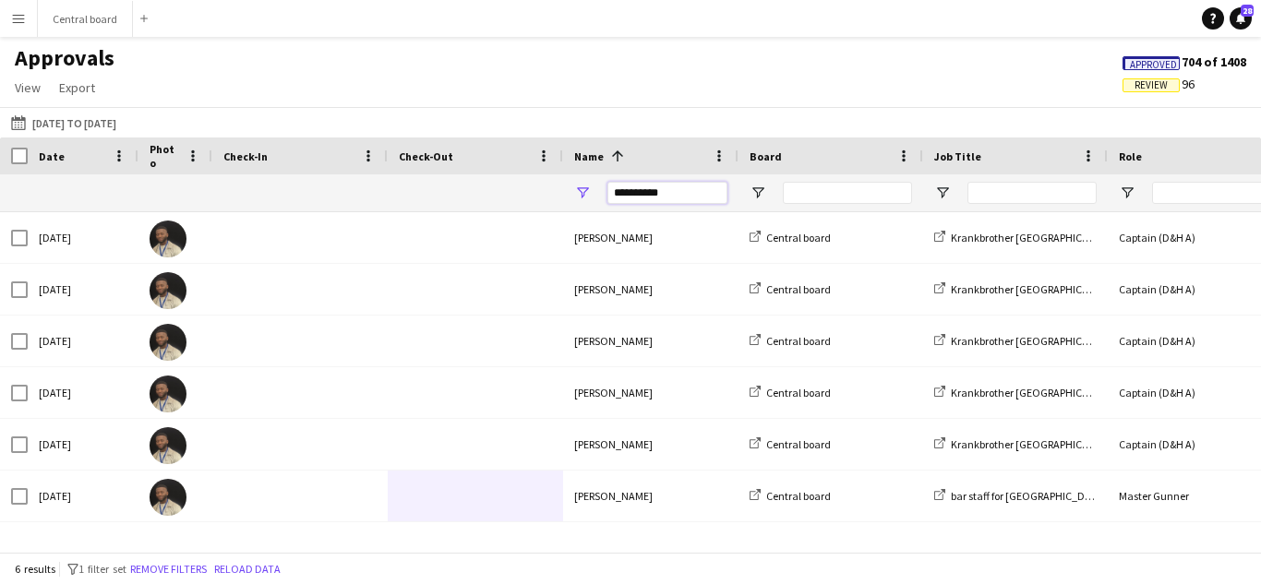
click at [670, 198] on input "**********" at bounding box center [667, 193] width 120 height 22
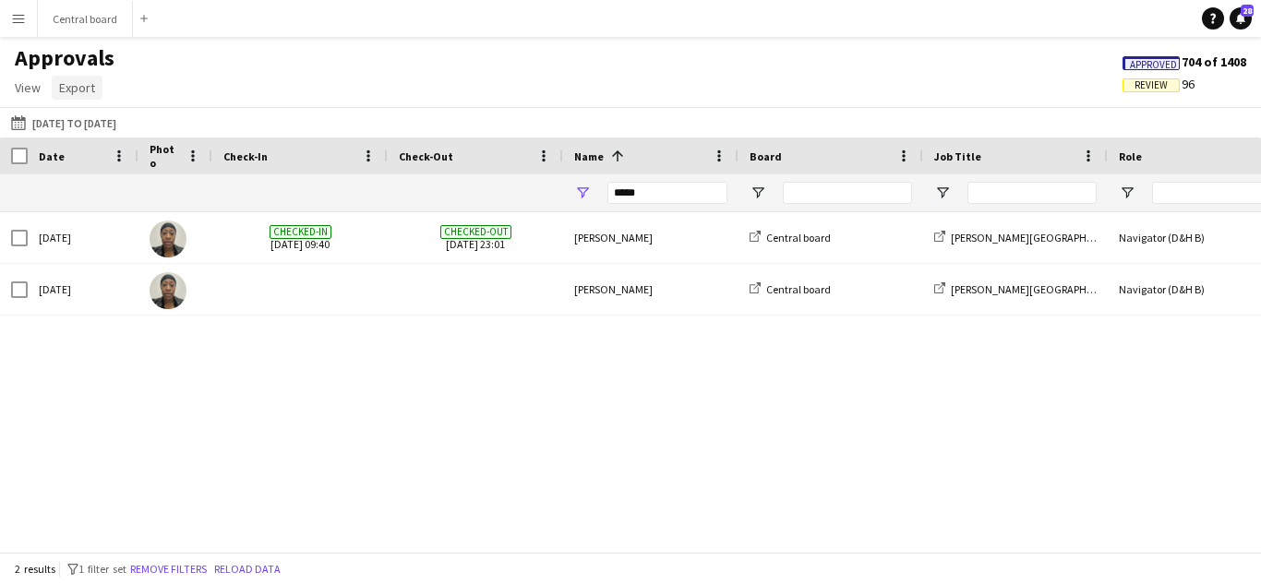
click at [82, 92] on span "Export" at bounding box center [77, 87] width 36 height 17
click at [85, 127] on span "Export as XLSX" at bounding box center [107, 127] width 80 height 17
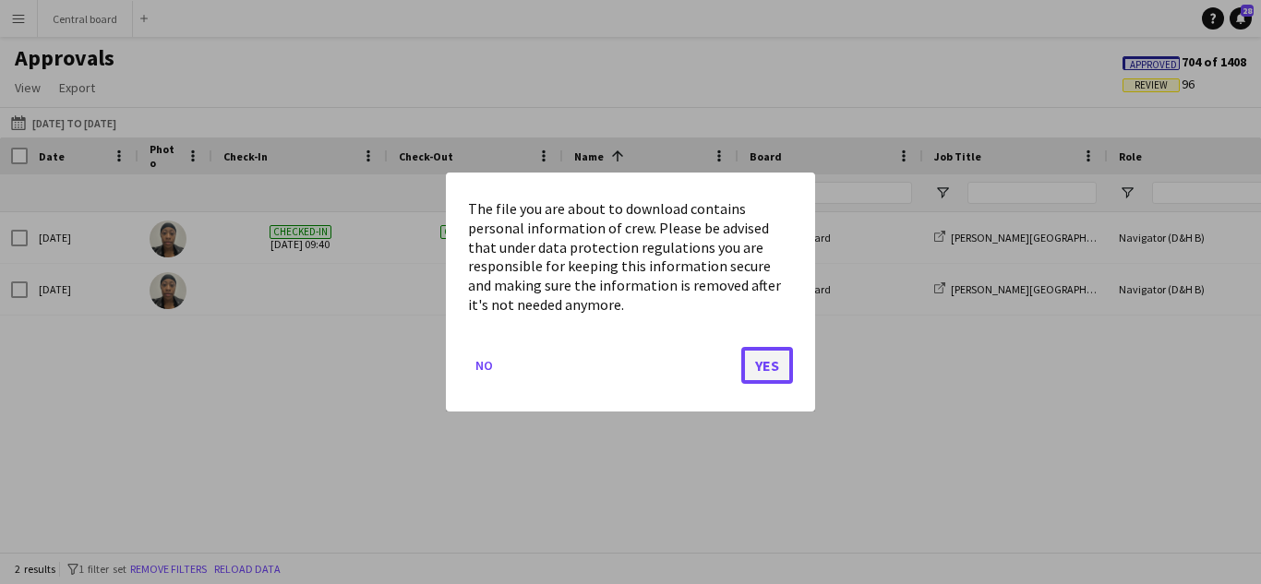
click at [745, 357] on button "Yes" at bounding box center [767, 365] width 52 height 37
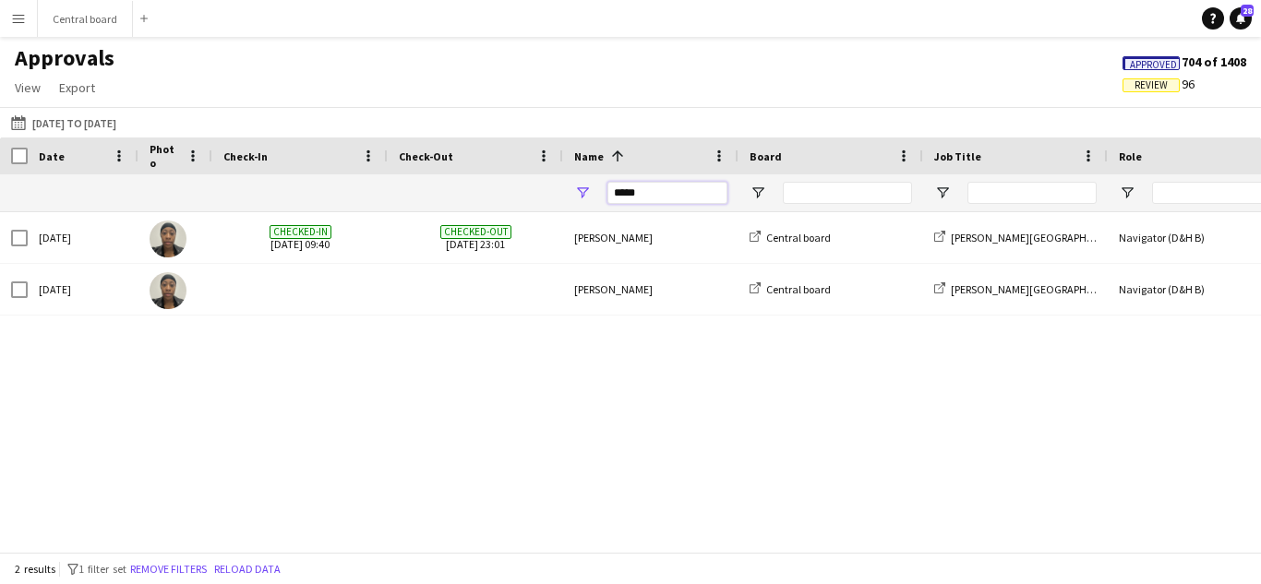
click at [662, 198] on input "*****" at bounding box center [667, 193] width 120 height 22
type input "*"
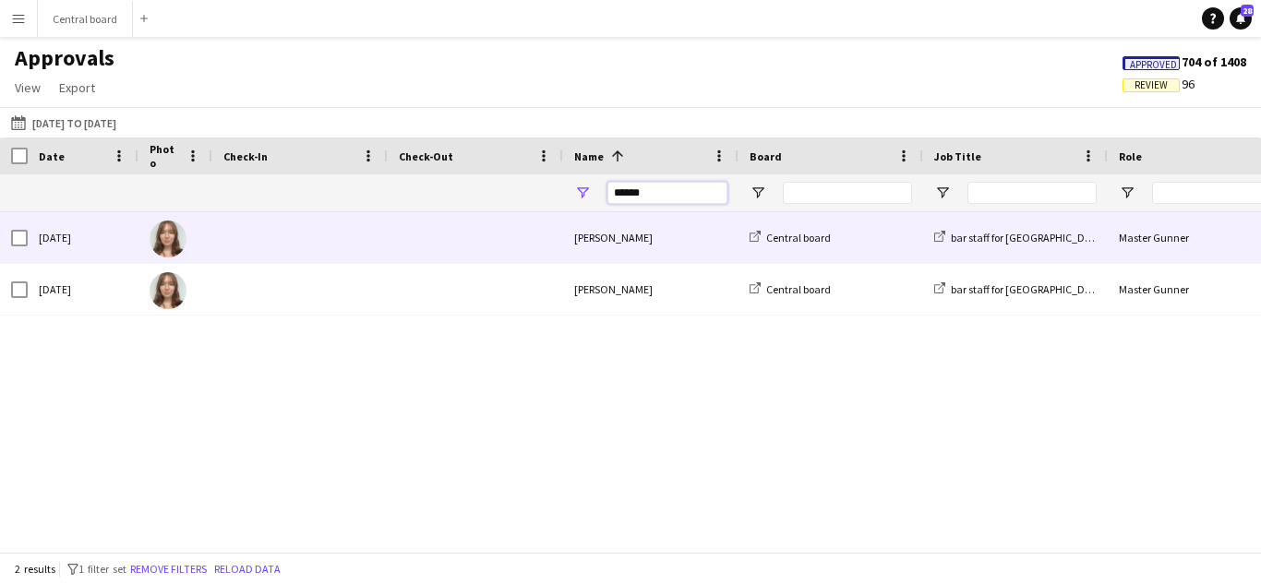
type input "******"
click at [302, 231] on span at bounding box center [299, 237] width 153 height 51
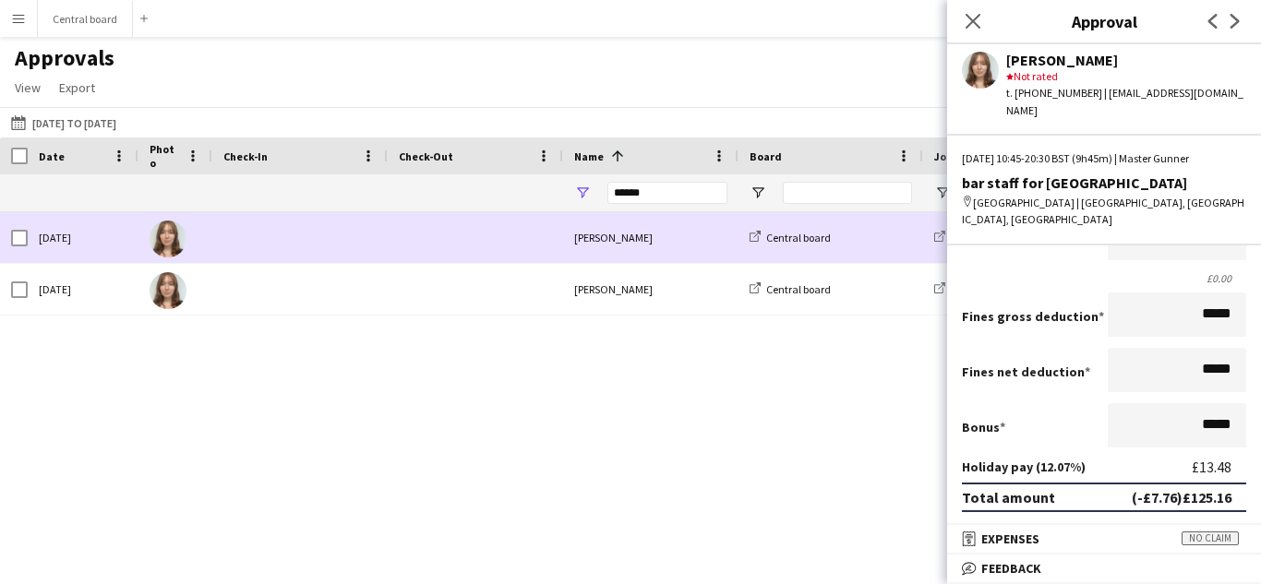
scroll to position [306, 0]
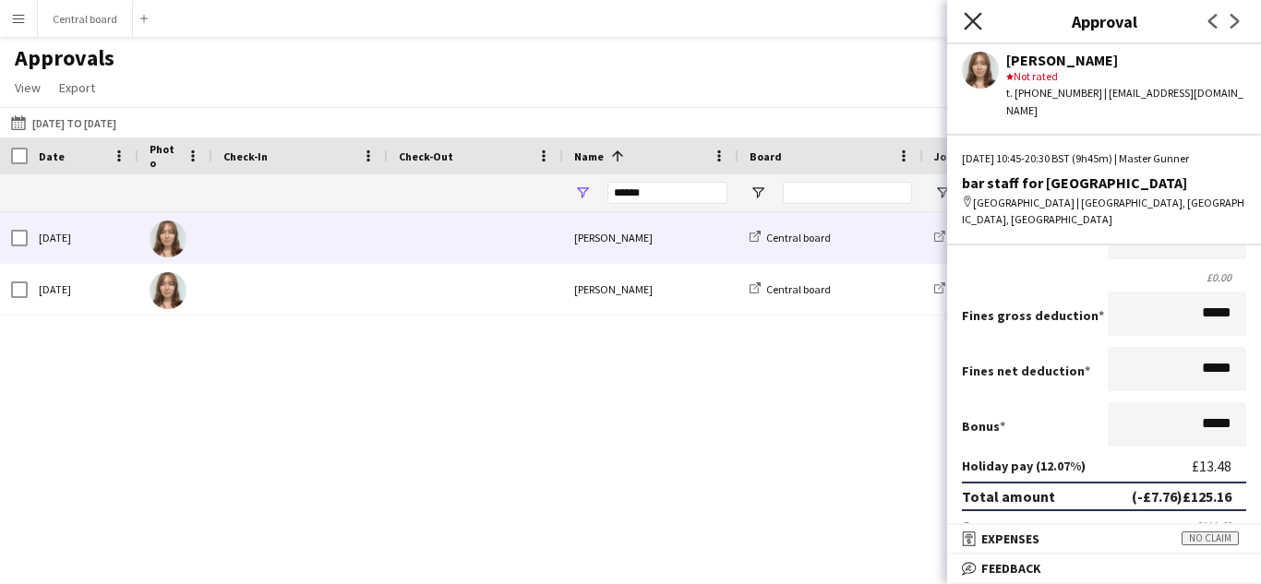
click at [971, 14] on icon "Close pop-in" at bounding box center [973, 21] width 18 height 18
